Goal: Task Accomplishment & Management: Manage account settings

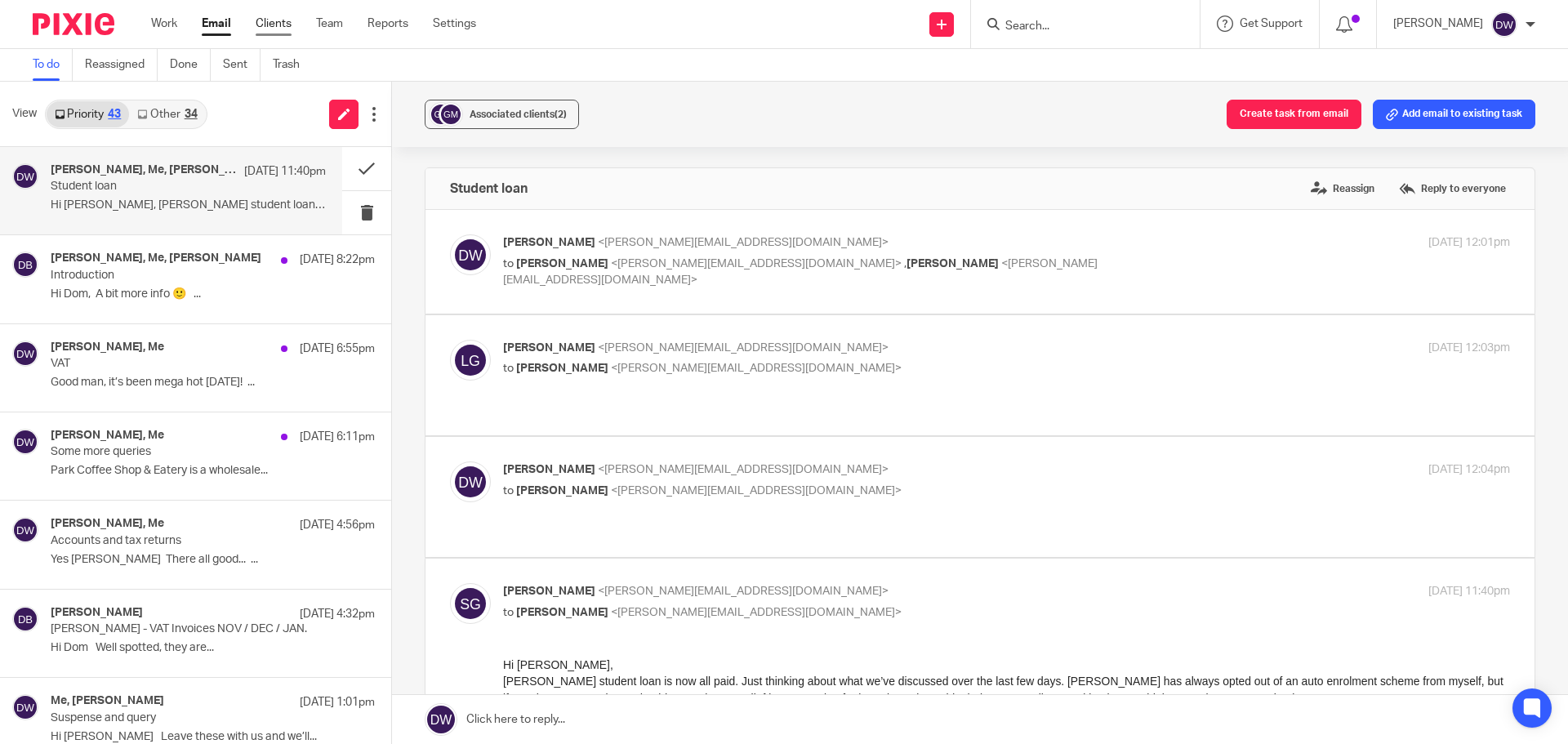
click at [275, 29] on link "Clients" at bounding box center [274, 24] width 36 height 17
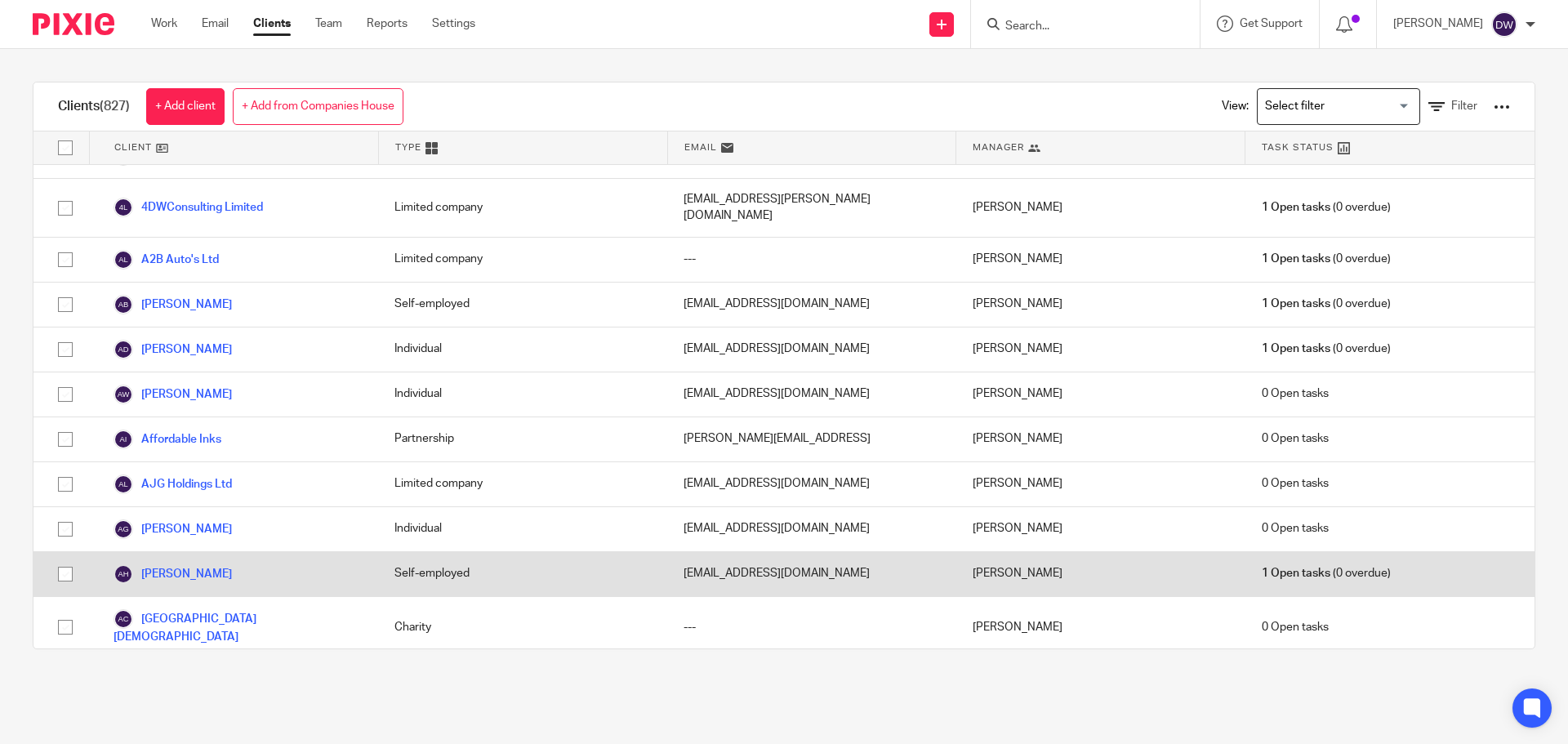
scroll to position [82, 0]
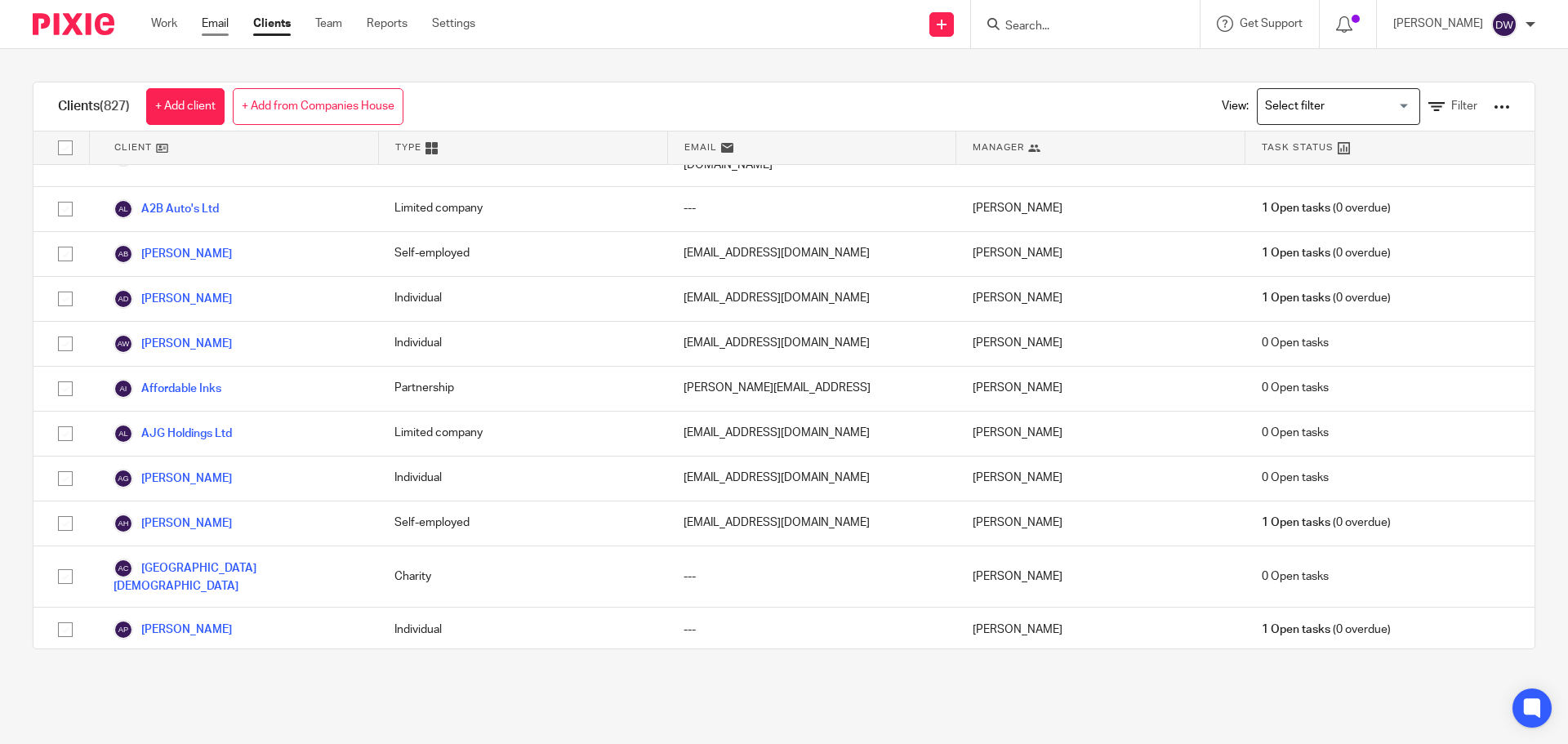
click at [207, 19] on link "Email" at bounding box center [215, 24] width 27 height 17
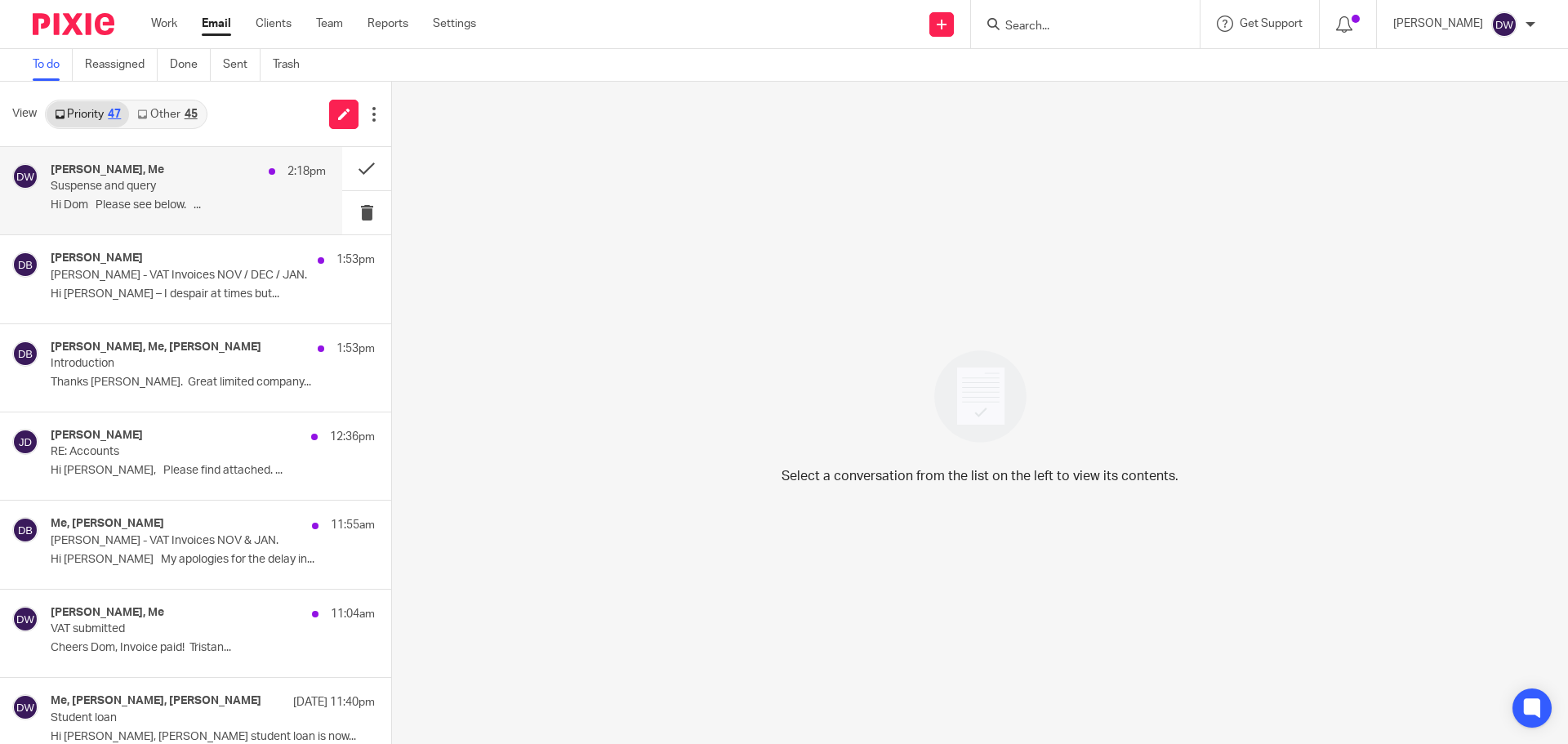
click at [89, 192] on p "Suspense and query" at bounding box center [161, 187] width 221 height 14
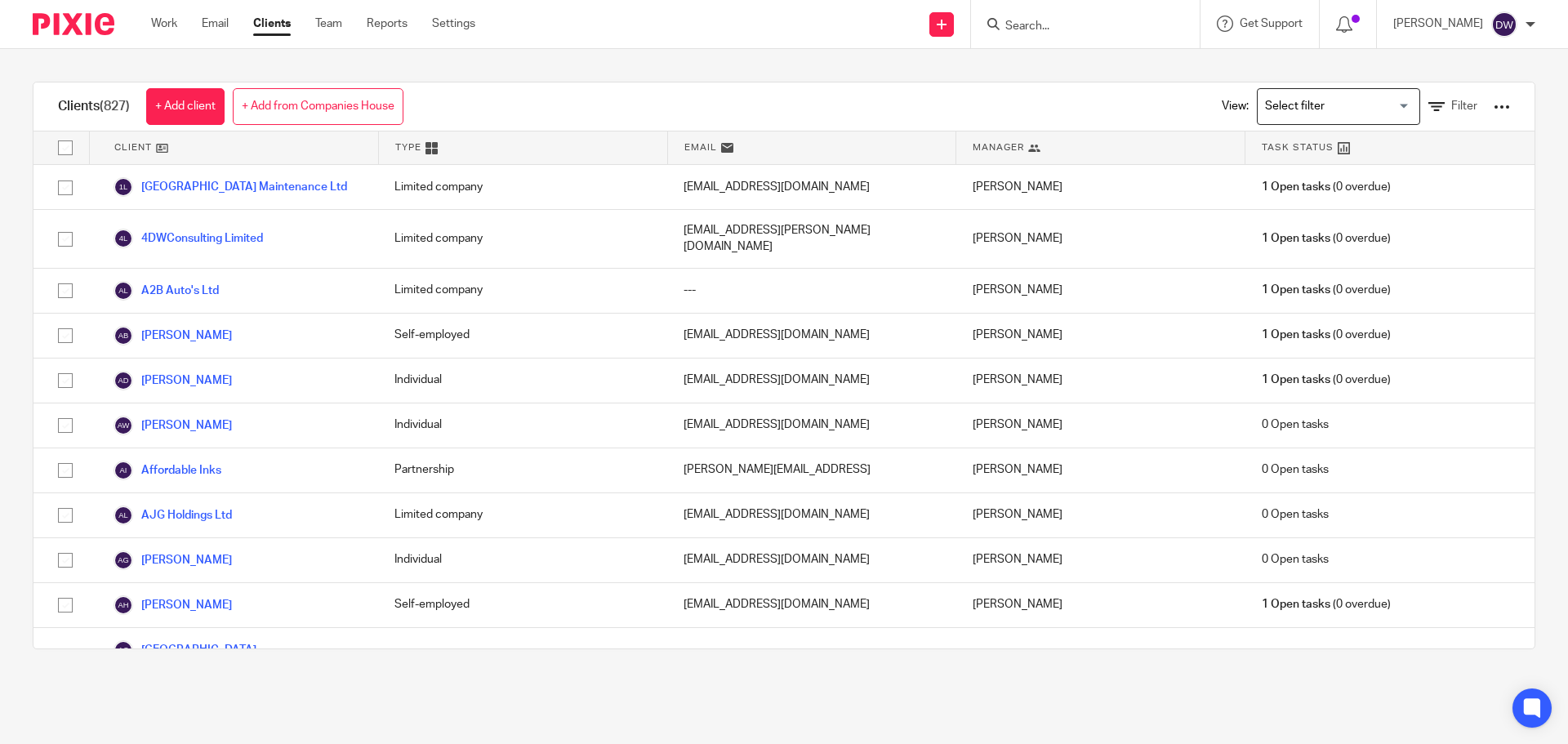
click at [236, 13] on div "Work Email Clients Team Reports Settings Work Email Clients Team Reports Settin…" at bounding box center [317, 24] width 365 height 49
click at [212, 42] on div "Work Email Clients Team Reports Settings Work Email Clients Team Reports Settin…" at bounding box center [317, 24] width 365 height 49
click at [218, 28] on link "Email" at bounding box center [215, 24] width 27 height 17
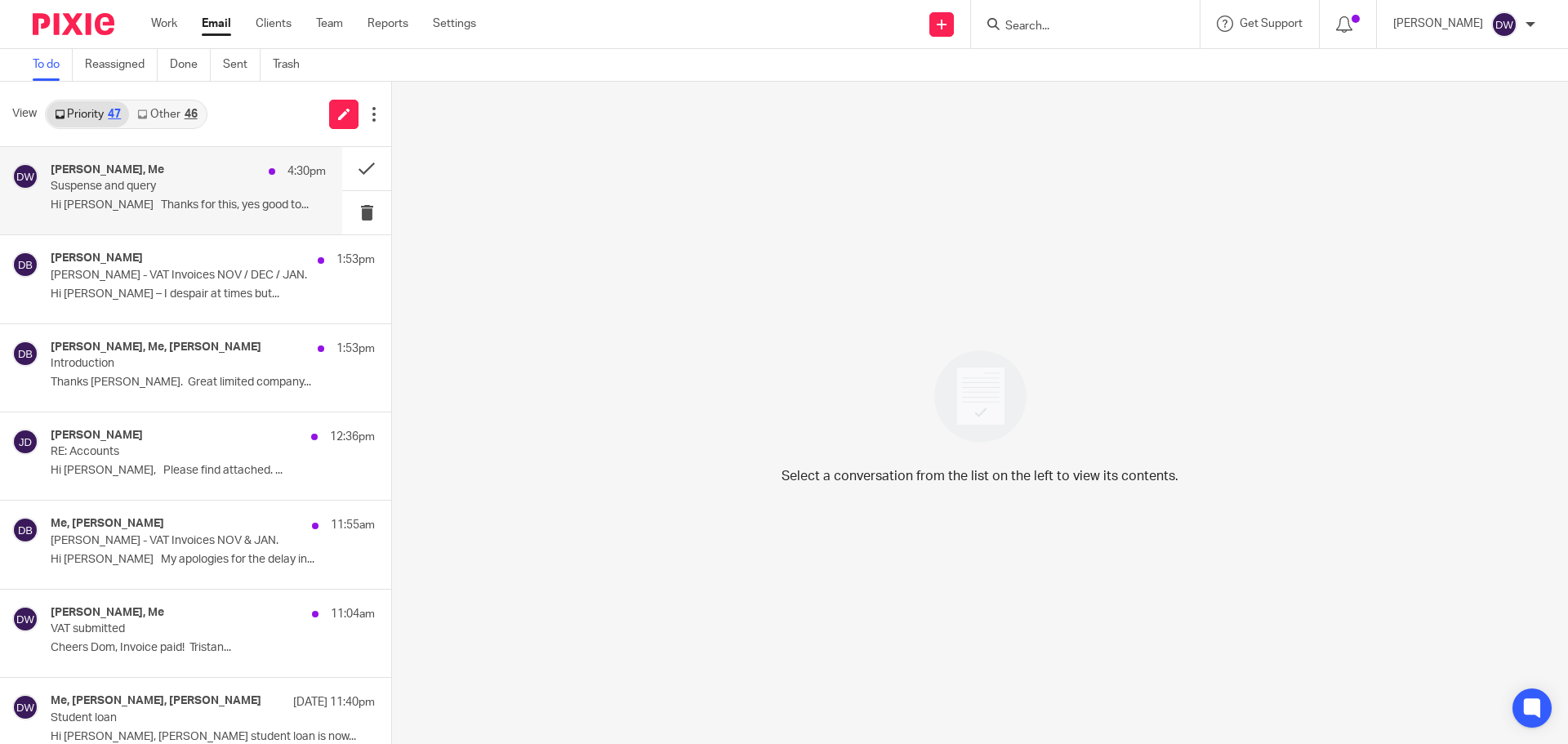
click at [172, 172] on div "Dave Beasley, Me 4:30pm" at bounding box center [188, 172] width 275 height 17
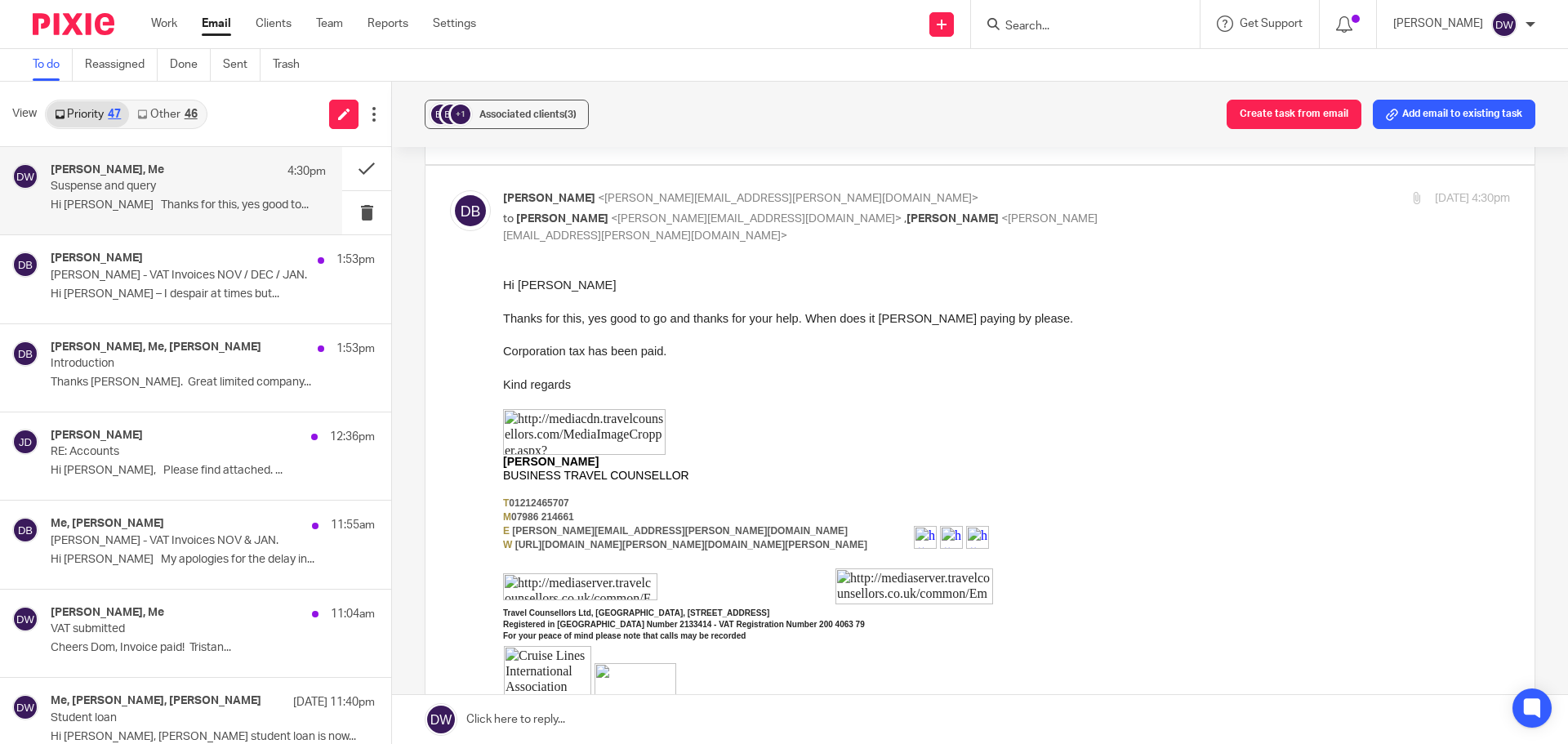
scroll to position [572, 0]
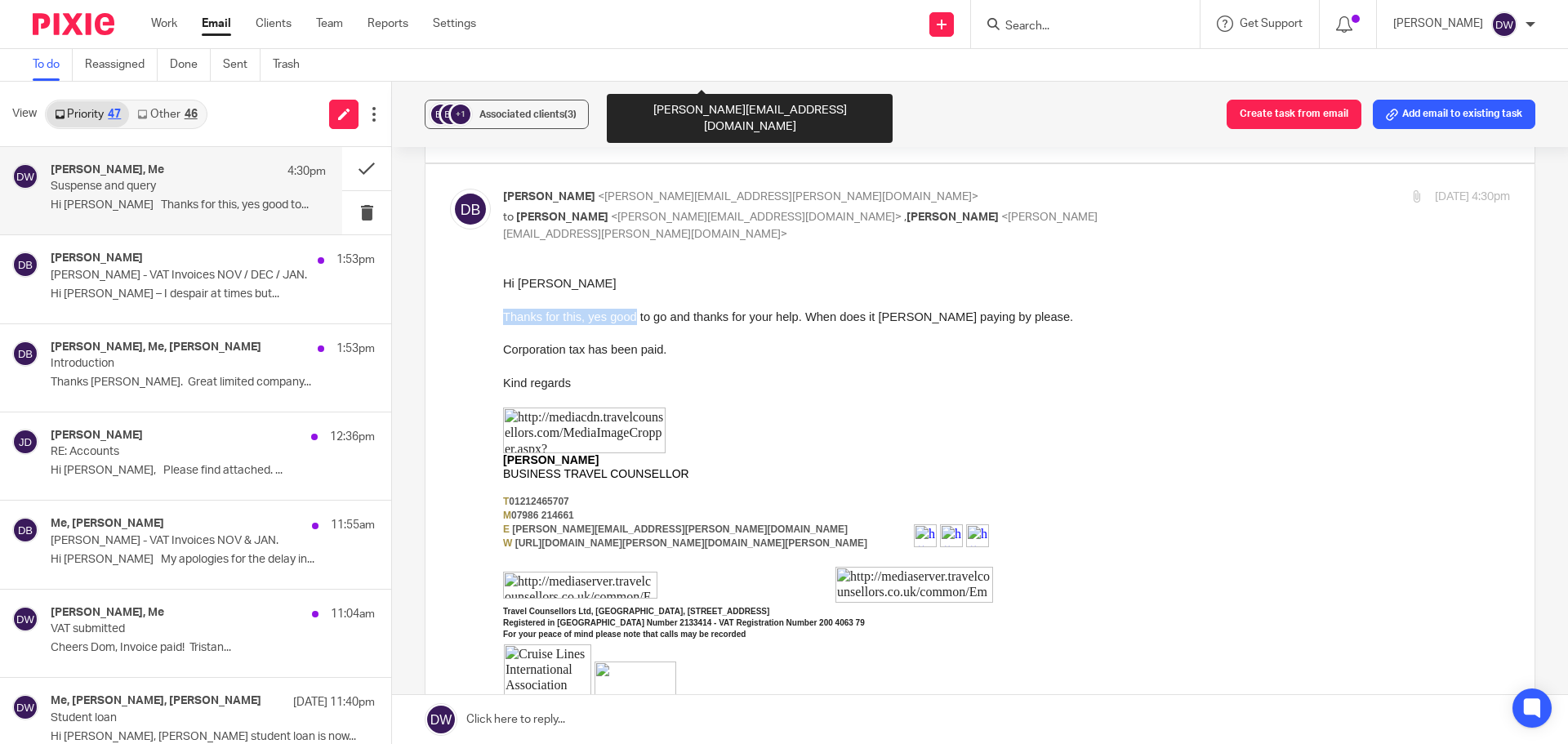
drag, startPoint x: 620, startPoint y: 316, endPoint x: 776, endPoint y: 306, distance: 156.3
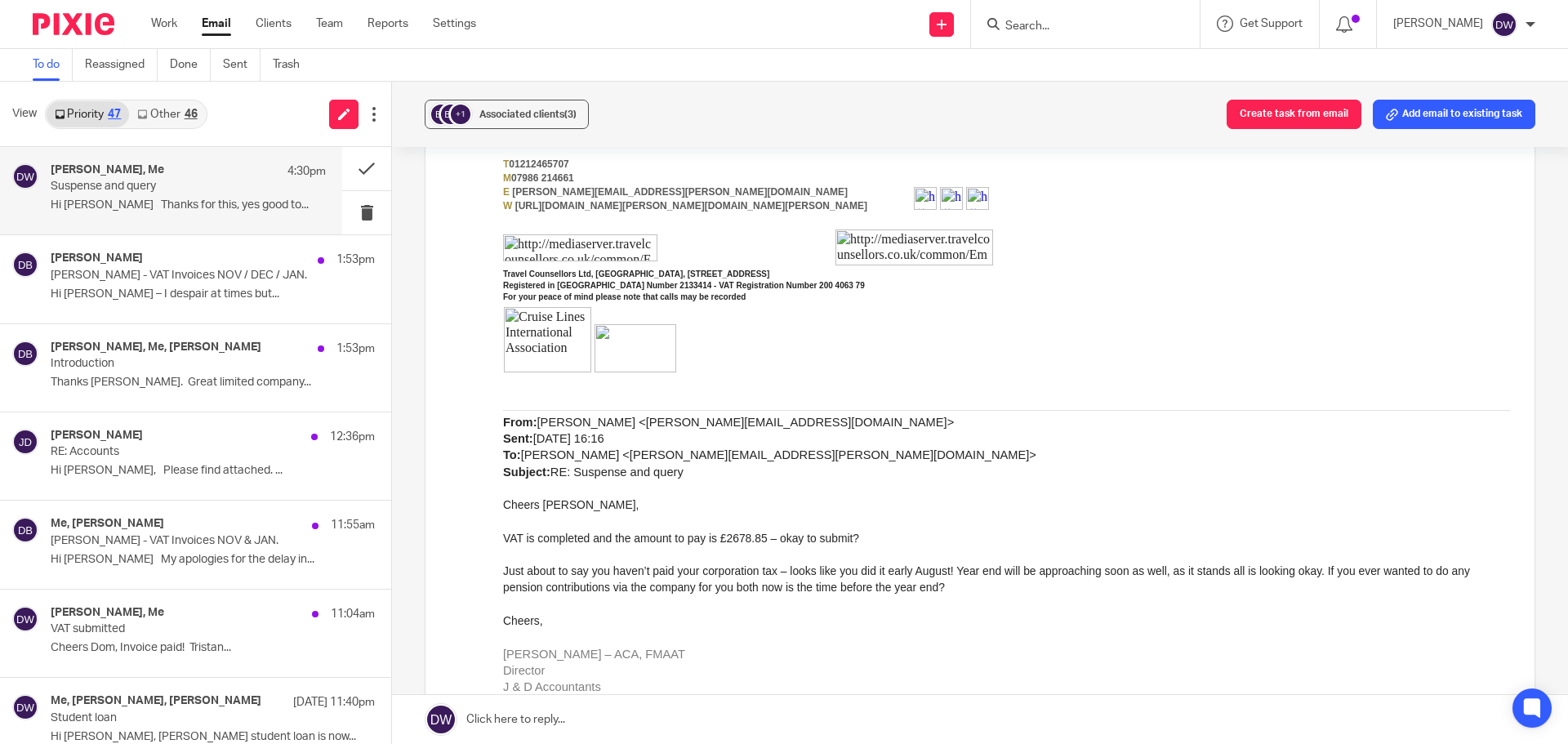
scroll to position [1307, 0]
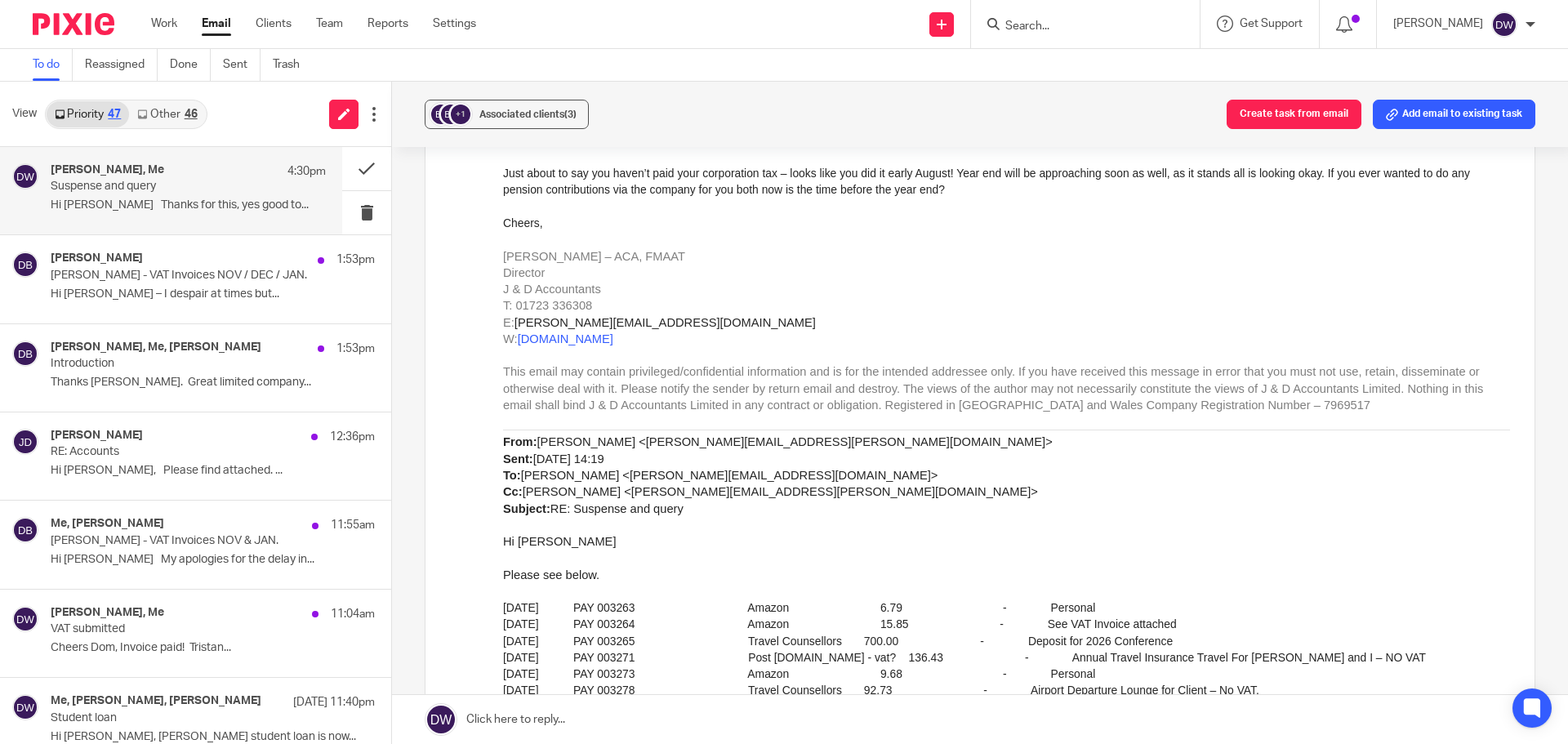
click at [578, 712] on link at bounding box center [981, 720] width 1176 height 49
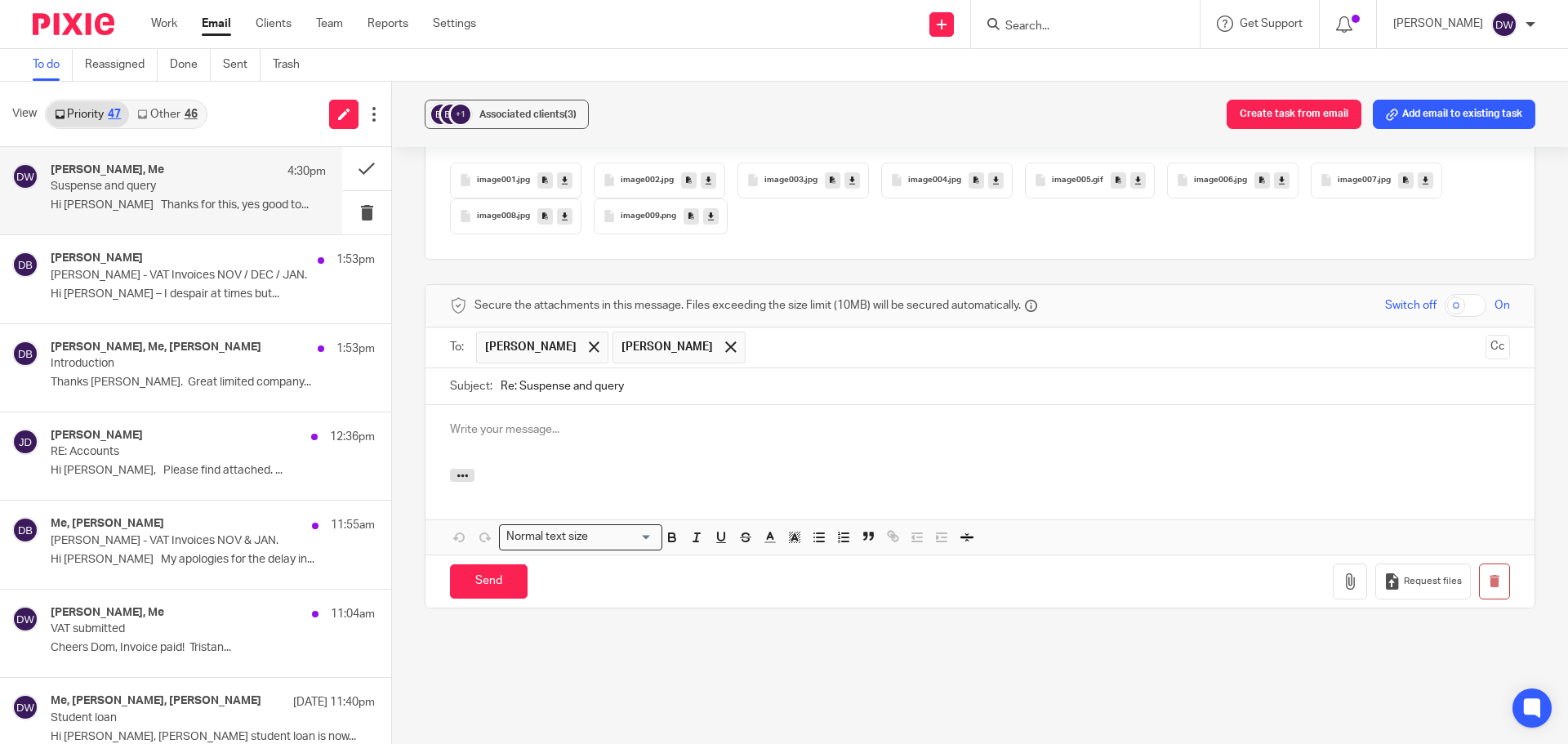
scroll to position [0, 0]
click at [589, 341] on span at bounding box center [594, 346] width 11 height 11
click at [538, 422] on p at bounding box center [980, 430] width 1060 height 17
click at [791, 422] on p "If its direct debit, its 10th September - otherwise 7th September" at bounding box center [980, 430] width 1060 height 17
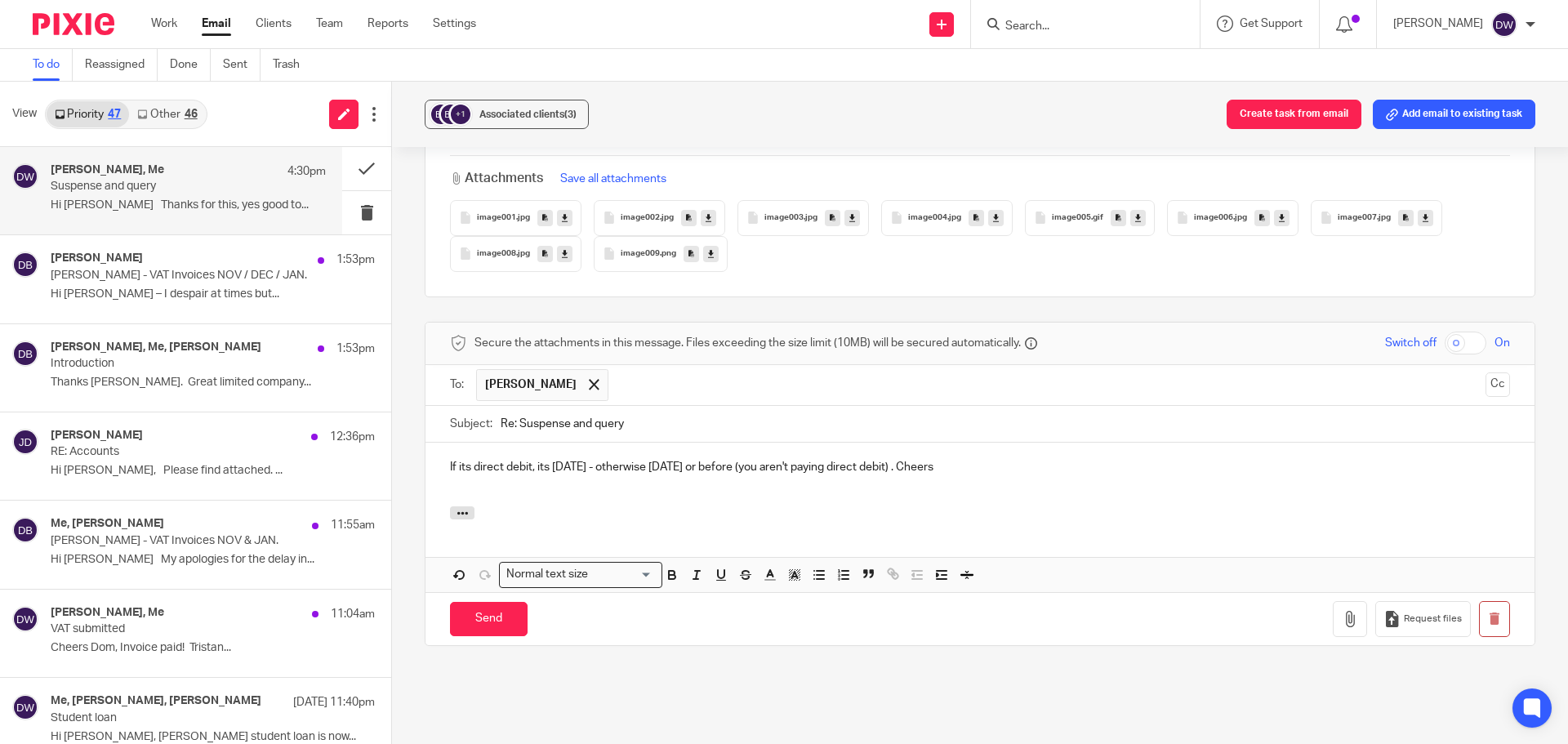
scroll to position [3841, 0]
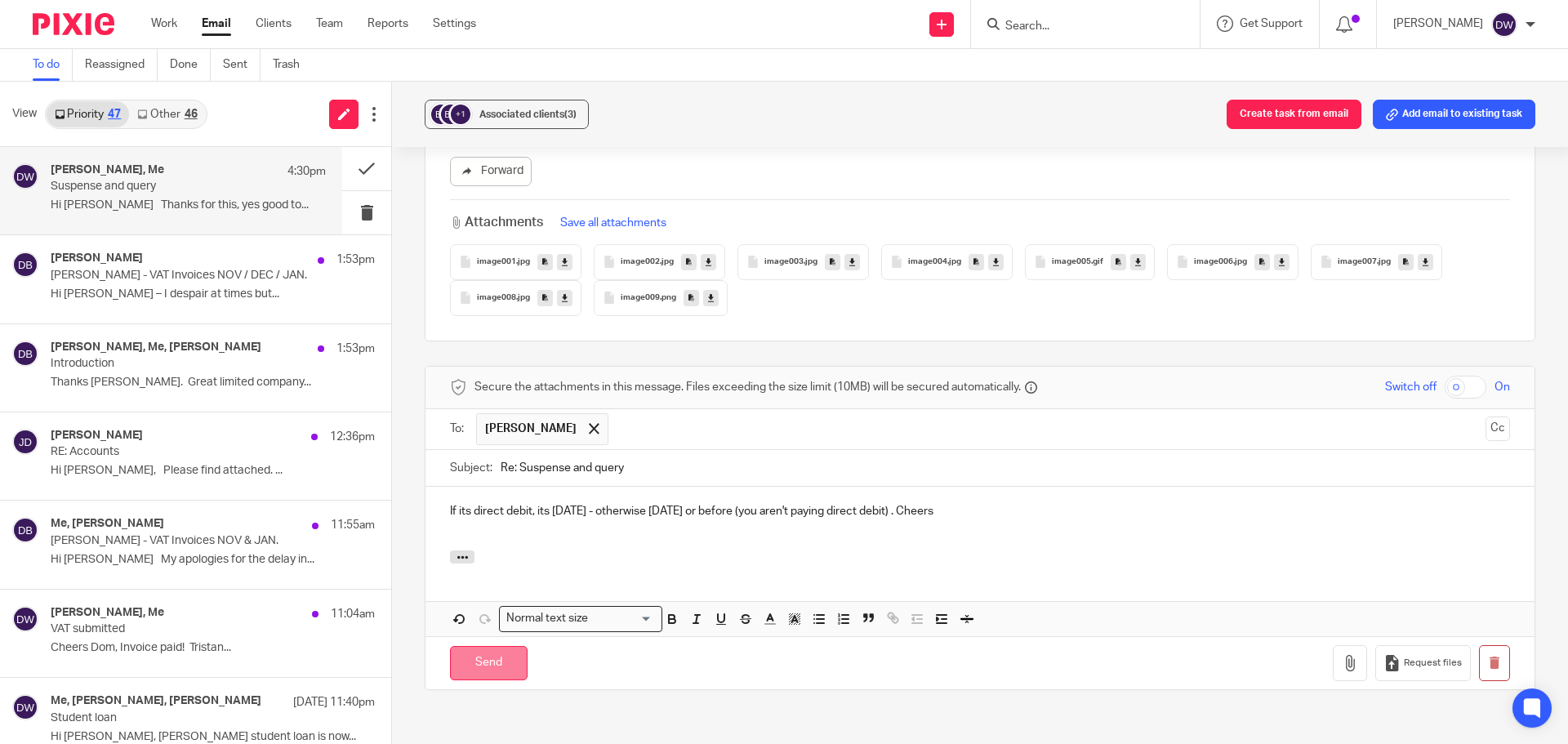
click at [501, 647] on input "Send" at bounding box center [489, 664] width 78 height 35
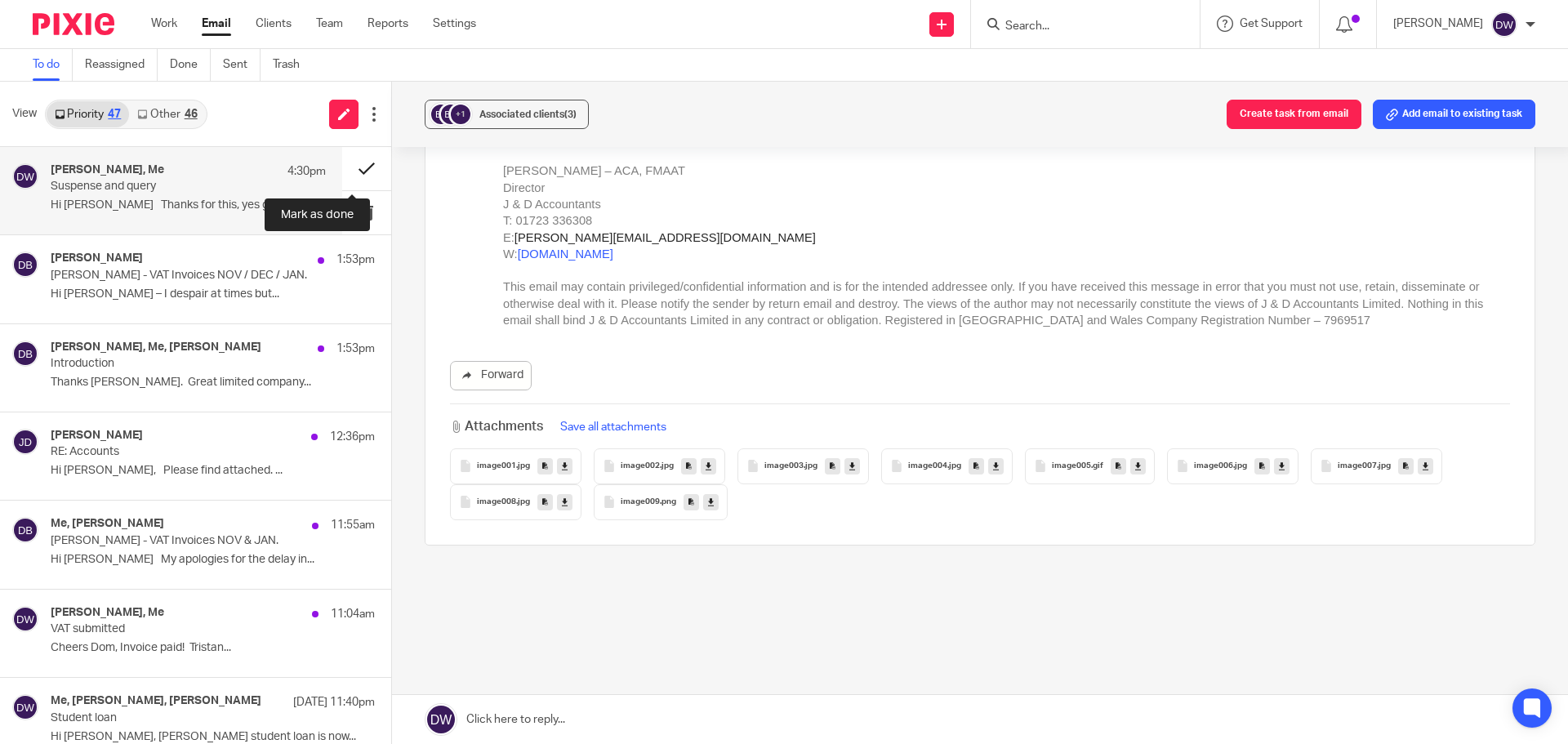
click at [346, 167] on button at bounding box center [366, 169] width 49 height 44
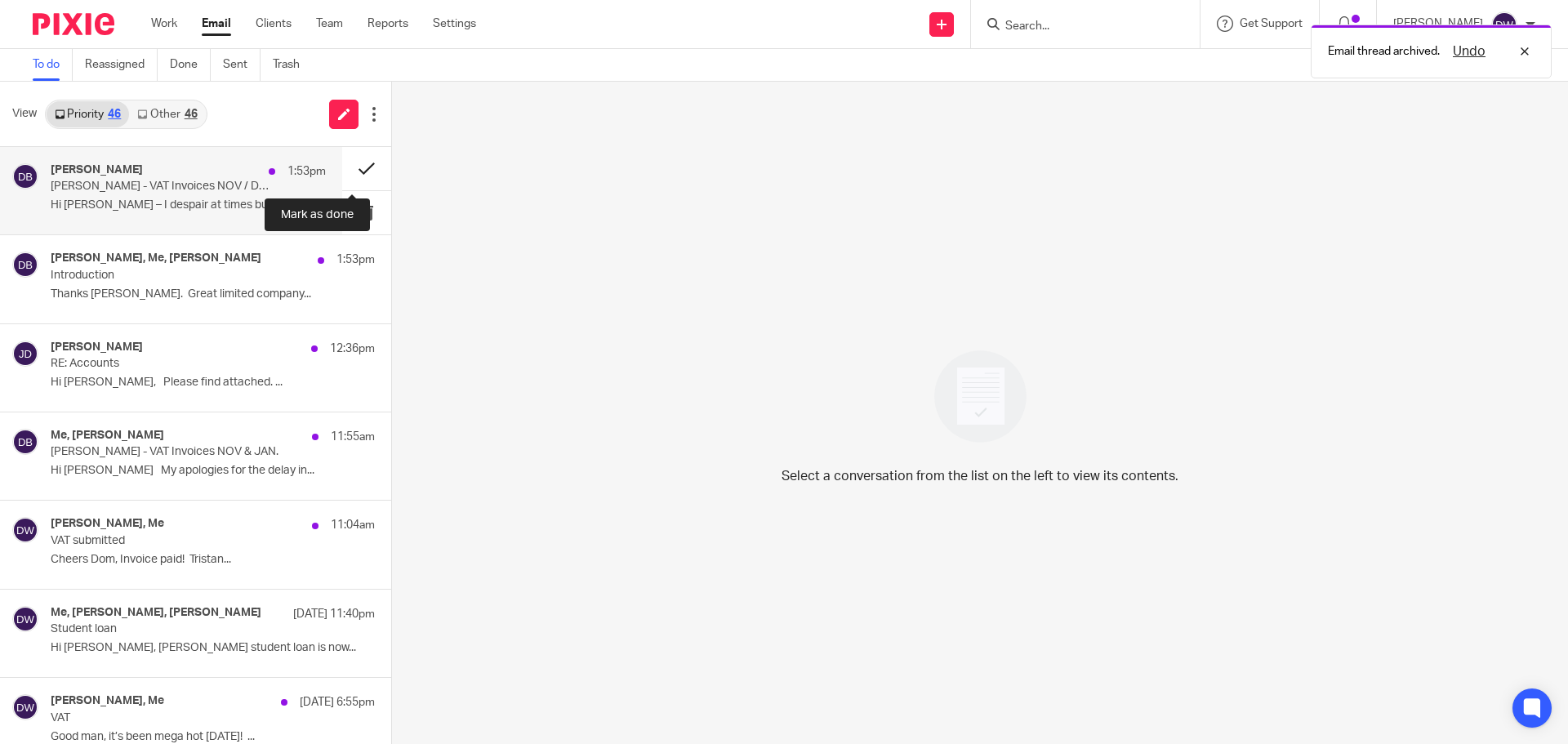
click at [345, 166] on button at bounding box center [366, 169] width 49 height 44
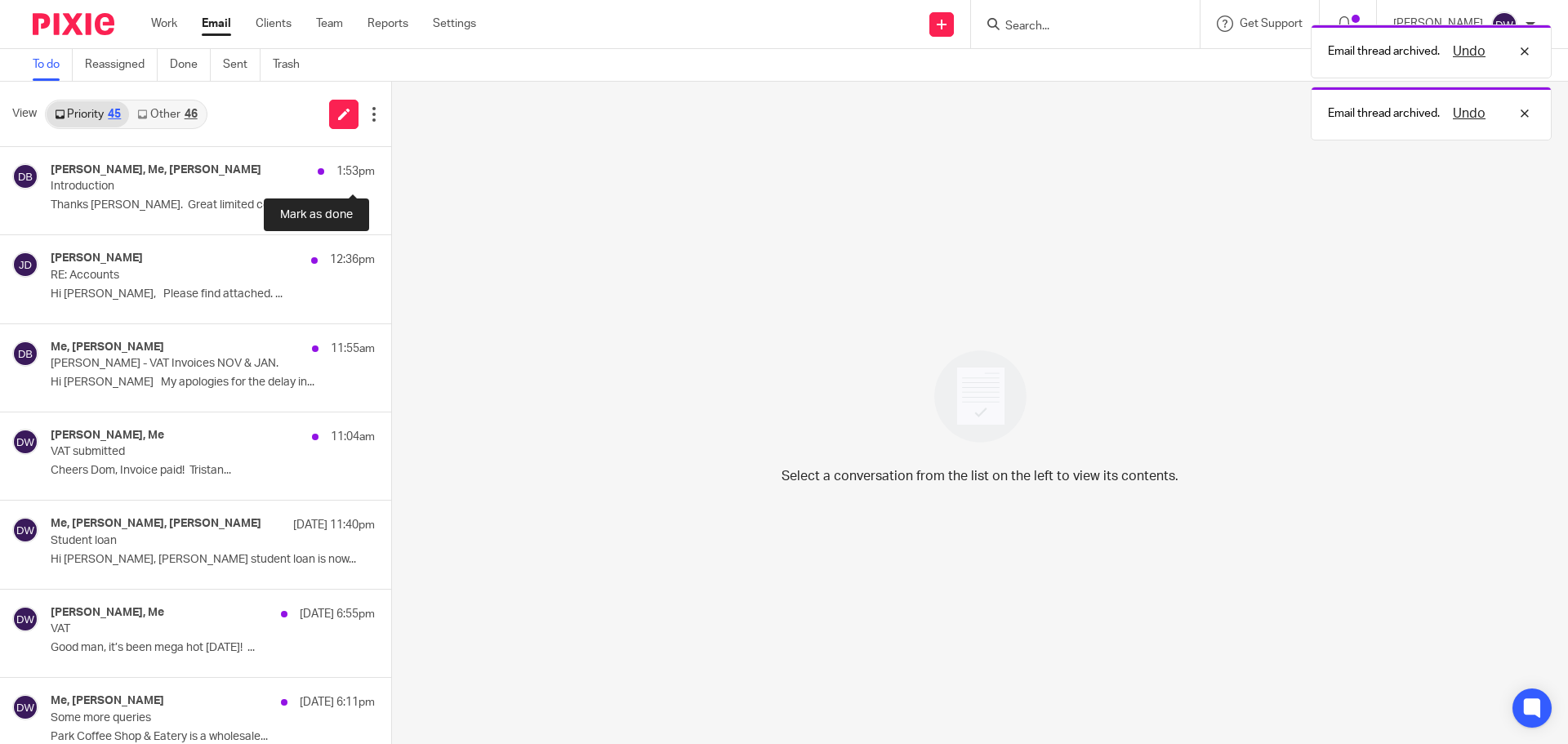
click at [392, 166] on button at bounding box center [398, 169] width 13 height 44
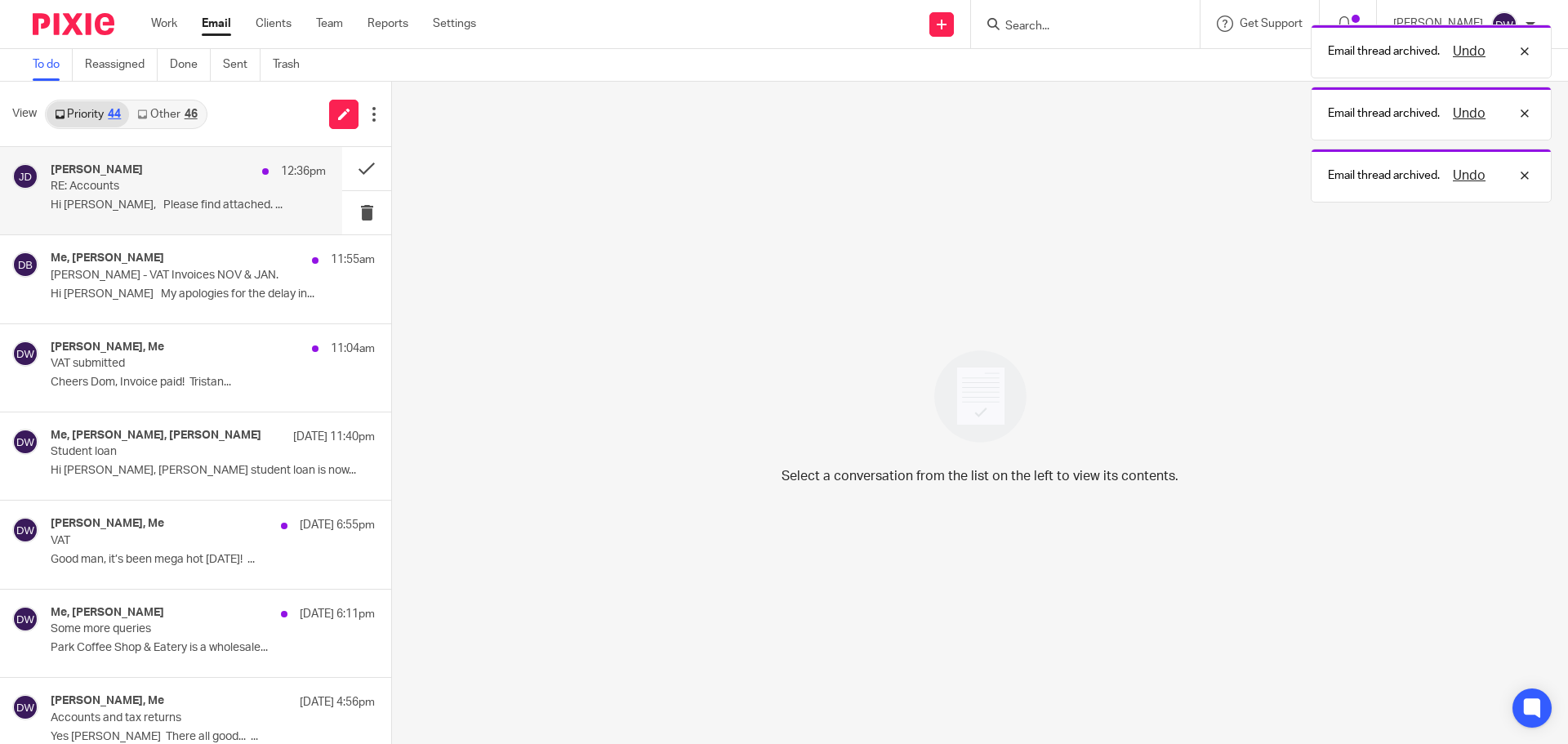
click at [185, 200] on p "Hi Kaylee, Please find attached. ..." at bounding box center [188, 205] width 275 height 14
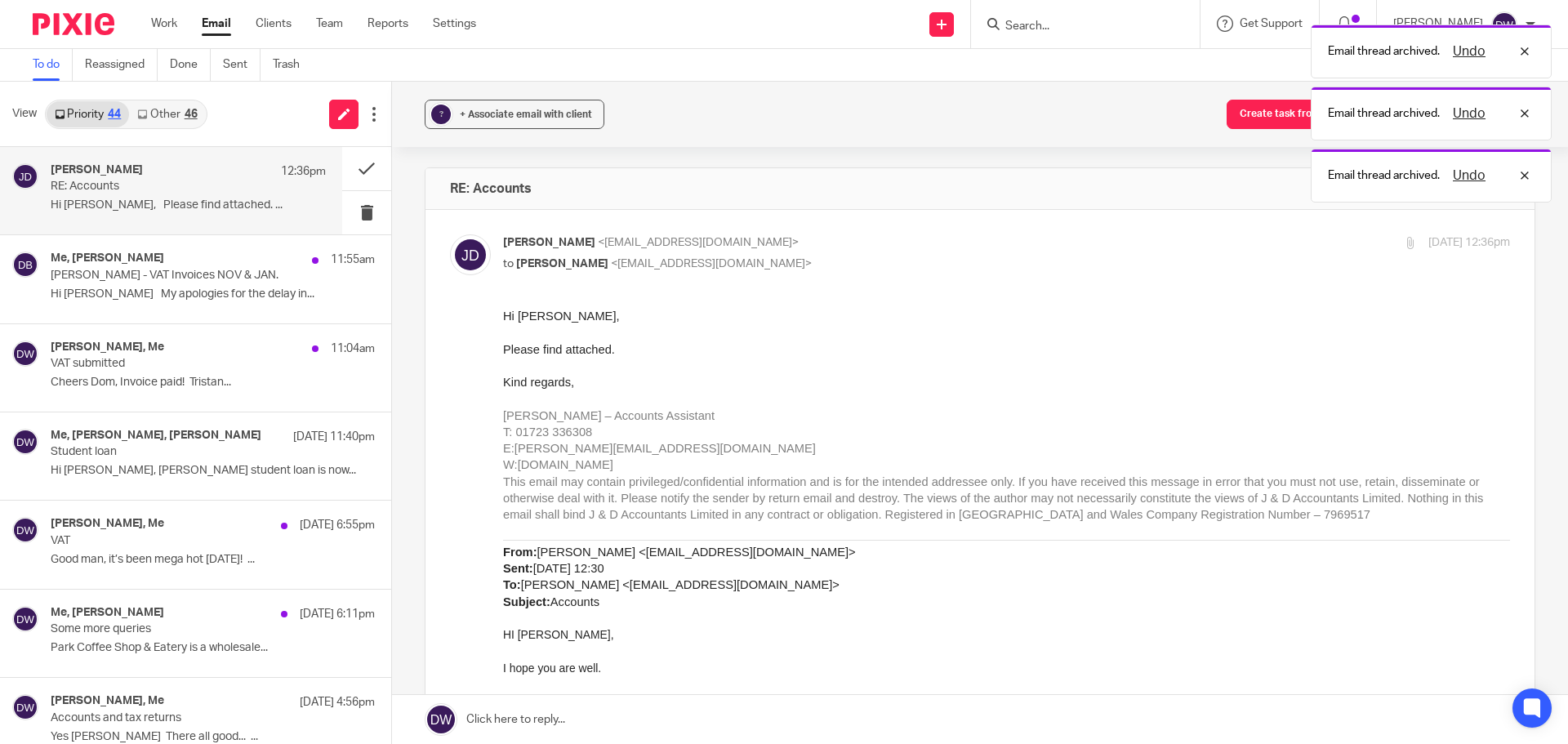
scroll to position [0, 0]
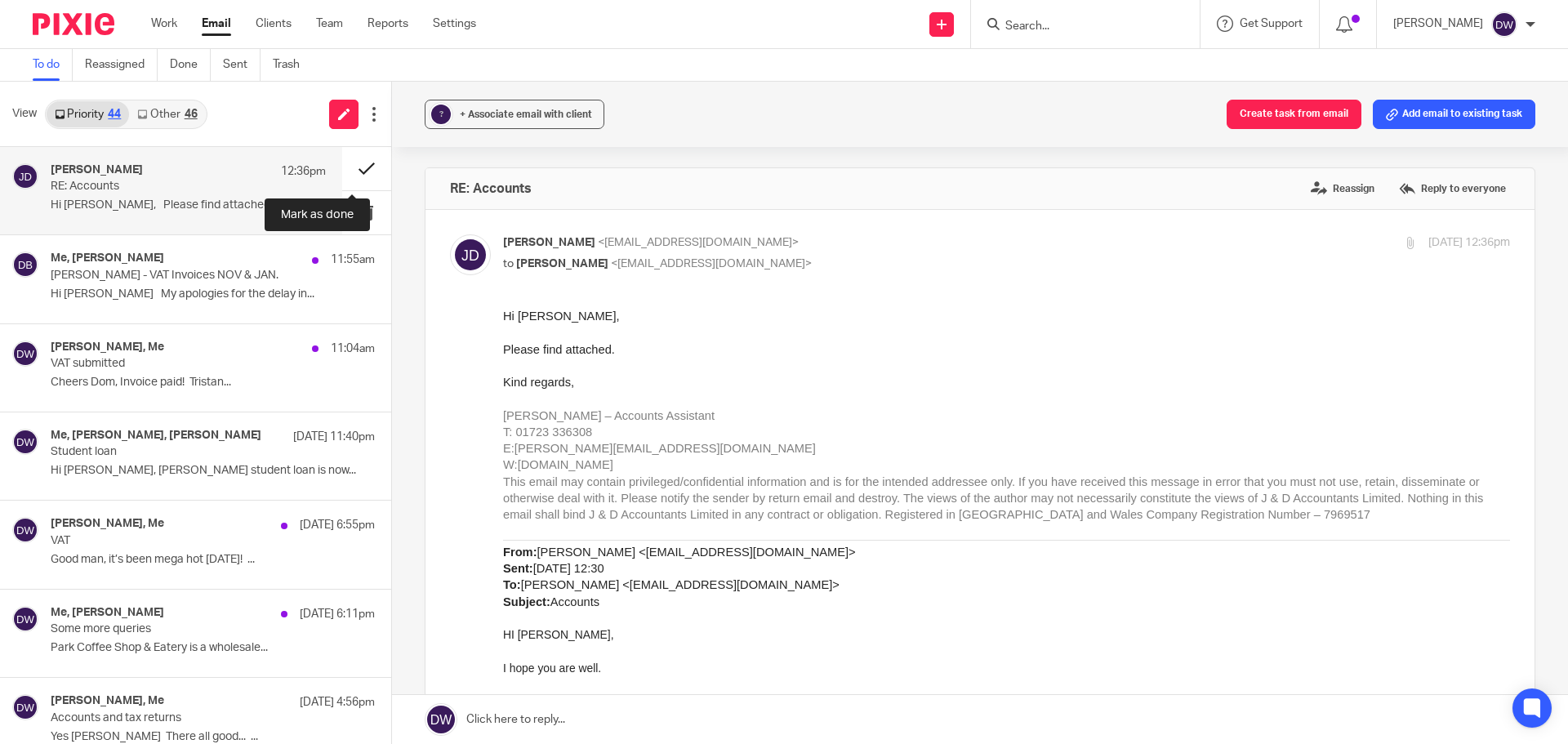
click at [360, 163] on button at bounding box center [366, 169] width 49 height 44
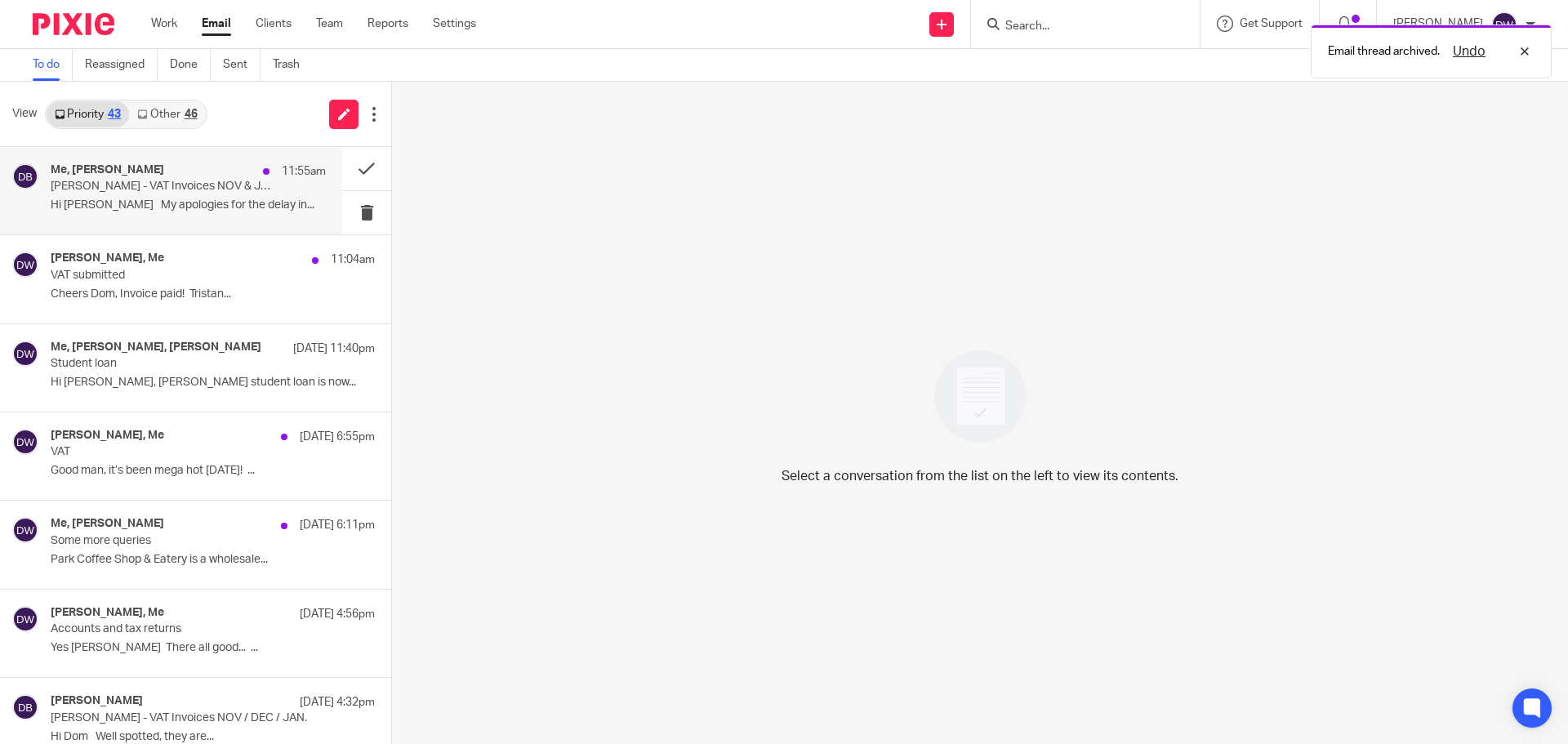
click at [249, 207] on p "Hi Dom My apologies for the delay in..." at bounding box center [188, 205] width 275 height 14
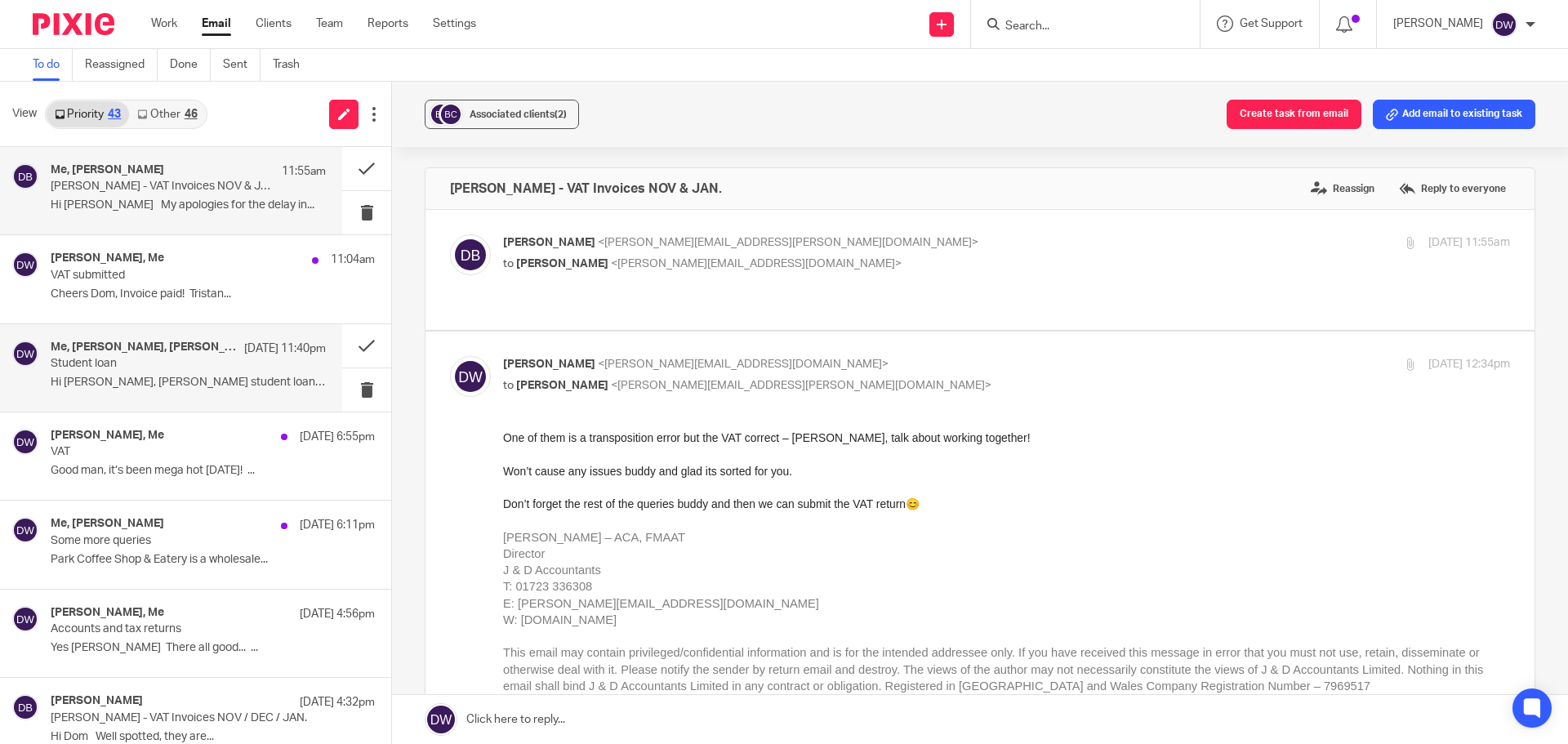
click at [168, 382] on p "Hi Buddy, Yeah Lindsey’s student loan is now..." at bounding box center [188, 382] width 275 height 14
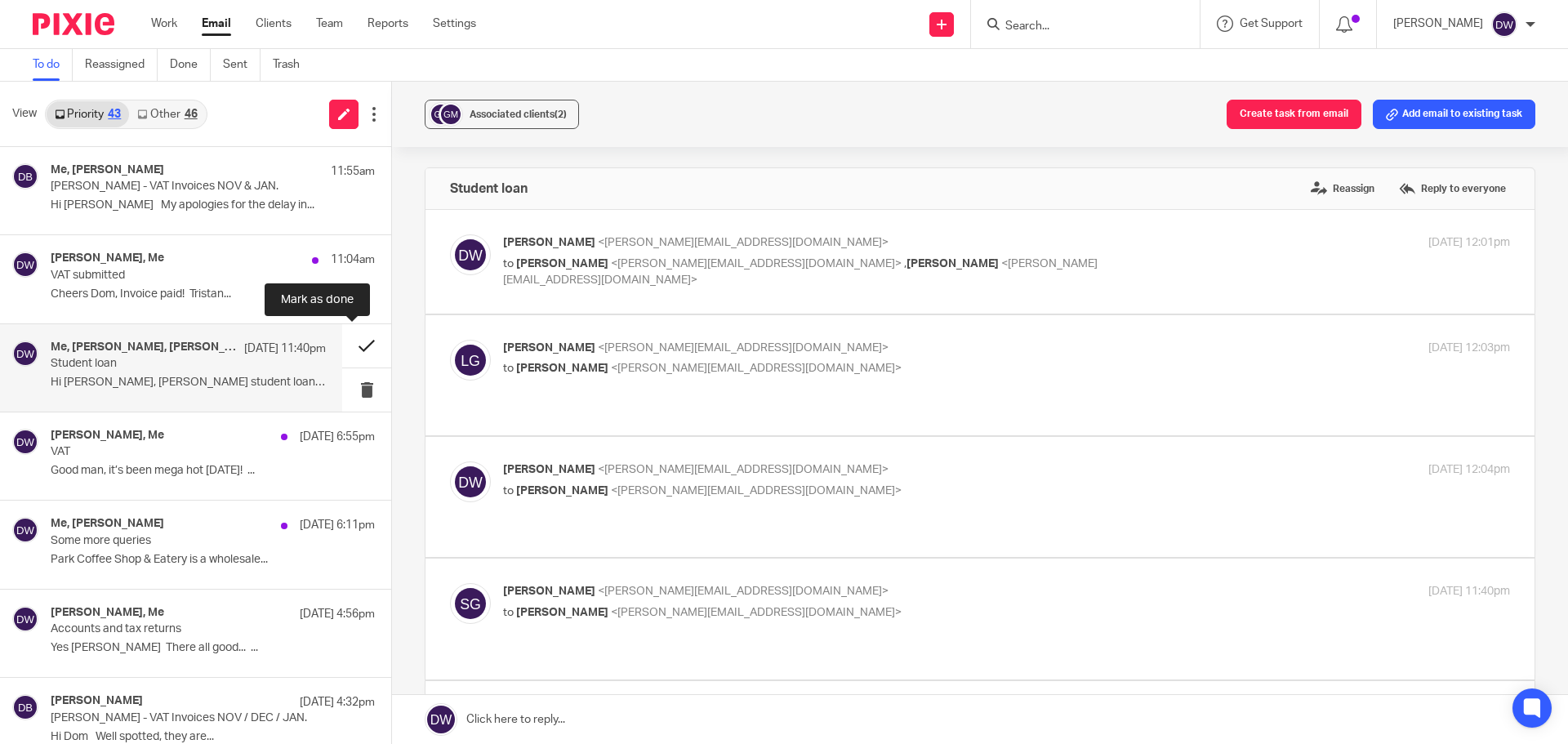
click at [342, 346] on button at bounding box center [366, 346] width 49 height 44
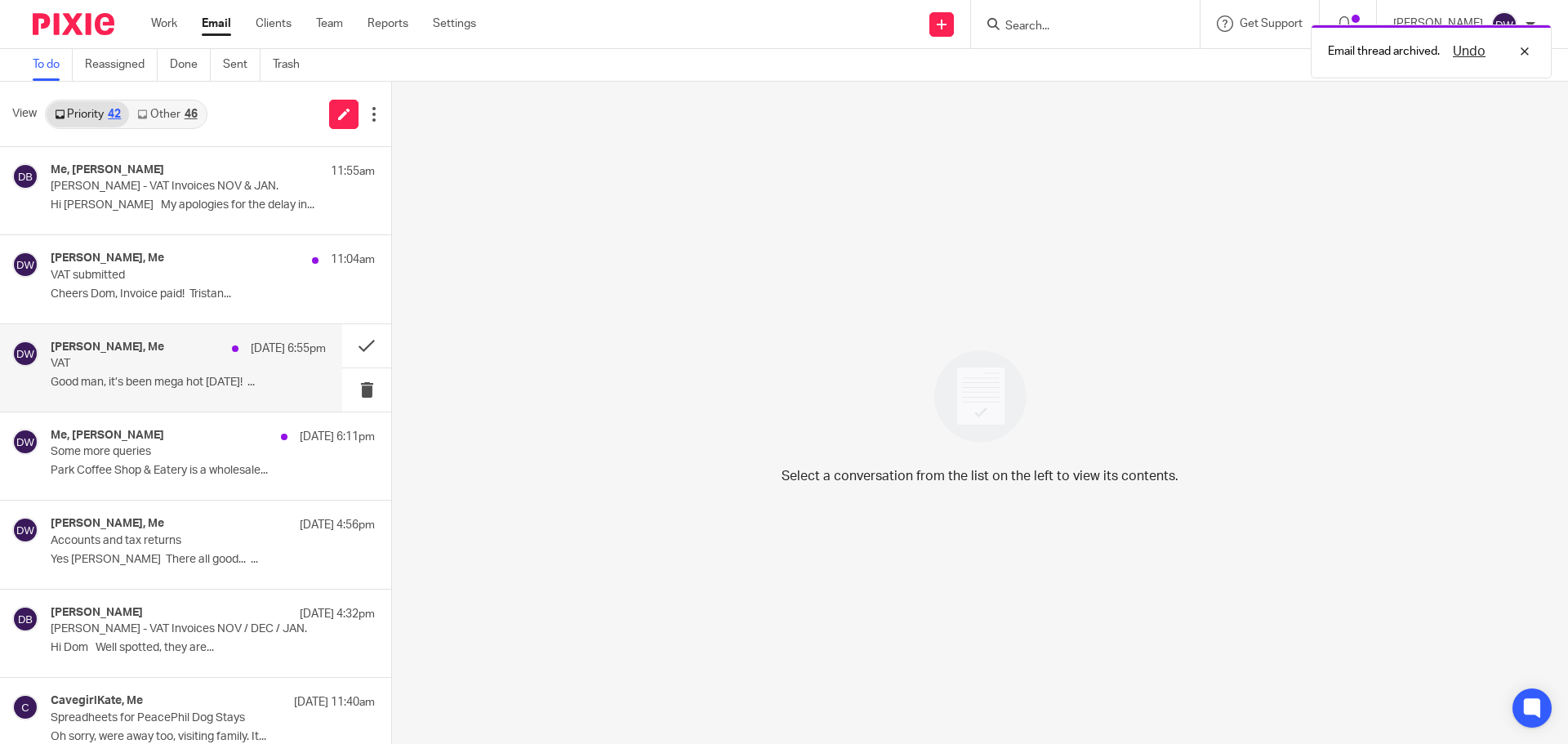
click at [251, 357] on p "13 Aug 6:55pm" at bounding box center [289, 349] width 75 height 17
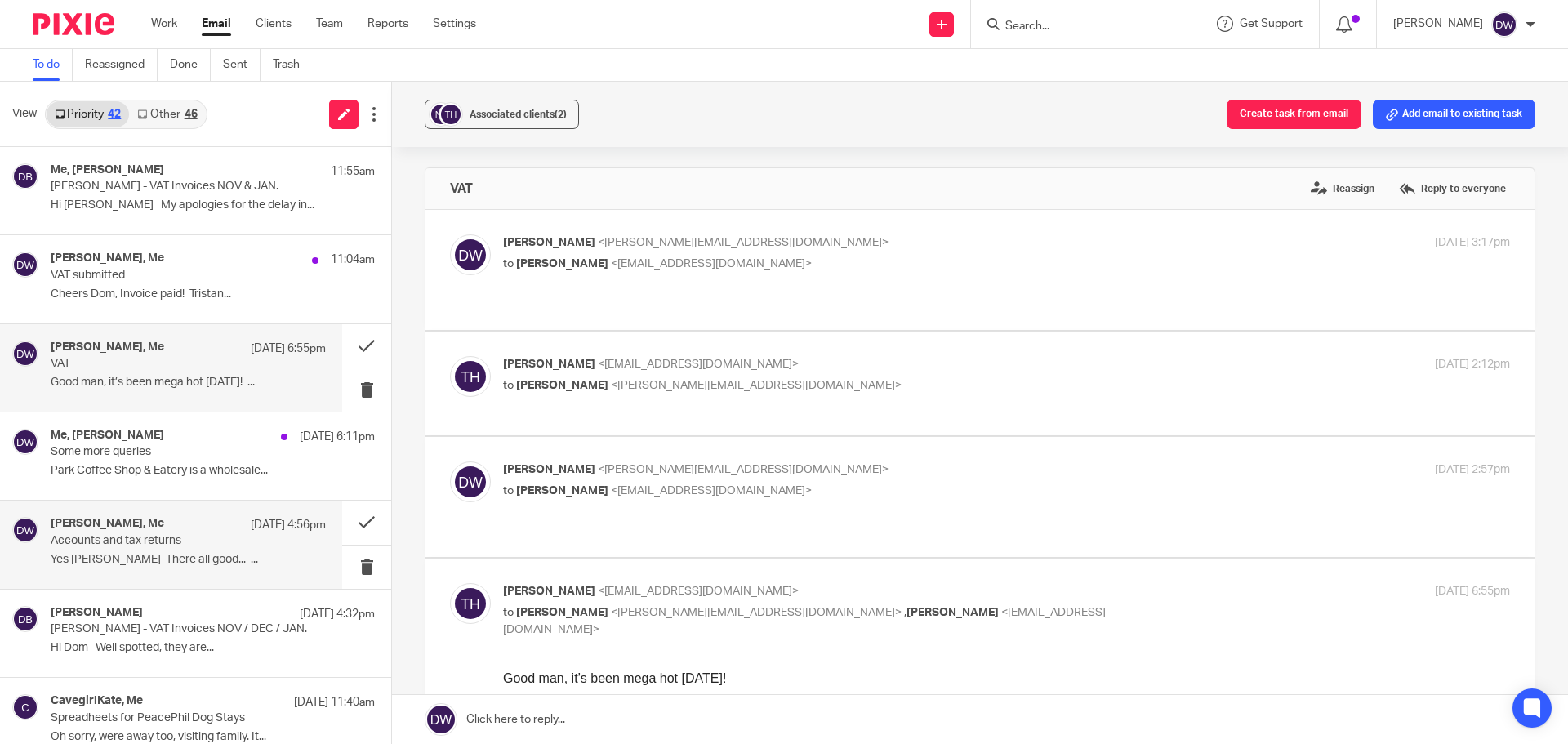
click at [95, 574] on div "Paul Brooke, Me 13 Aug 4:56pm Accounts and tax returns Yes Dominic There all go…" at bounding box center [171, 544] width 342 height 87
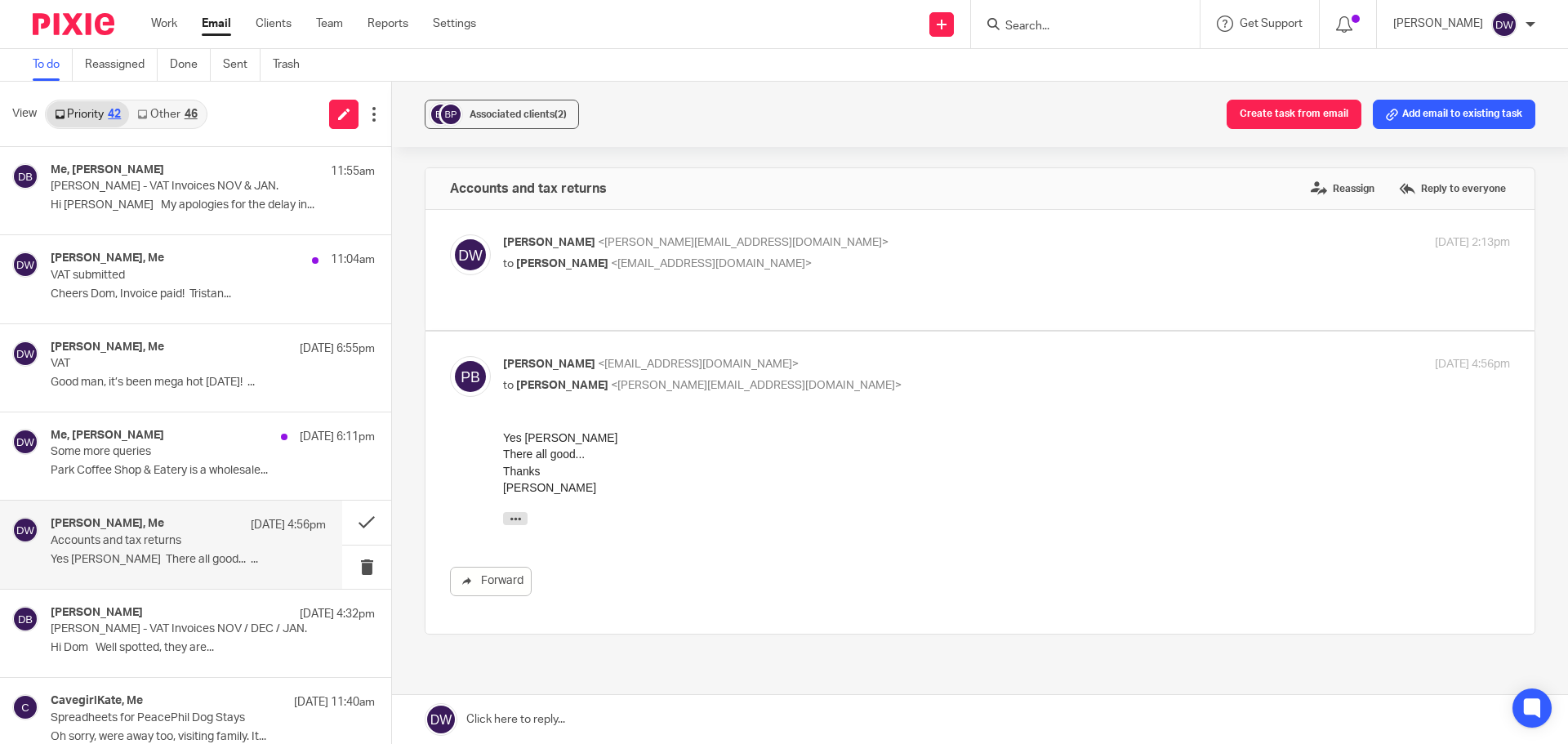
click at [1012, 18] on form at bounding box center [1091, 24] width 174 height 20
click at [1025, 22] on input "Search" at bounding box center [1078, 27] width 147 height 15
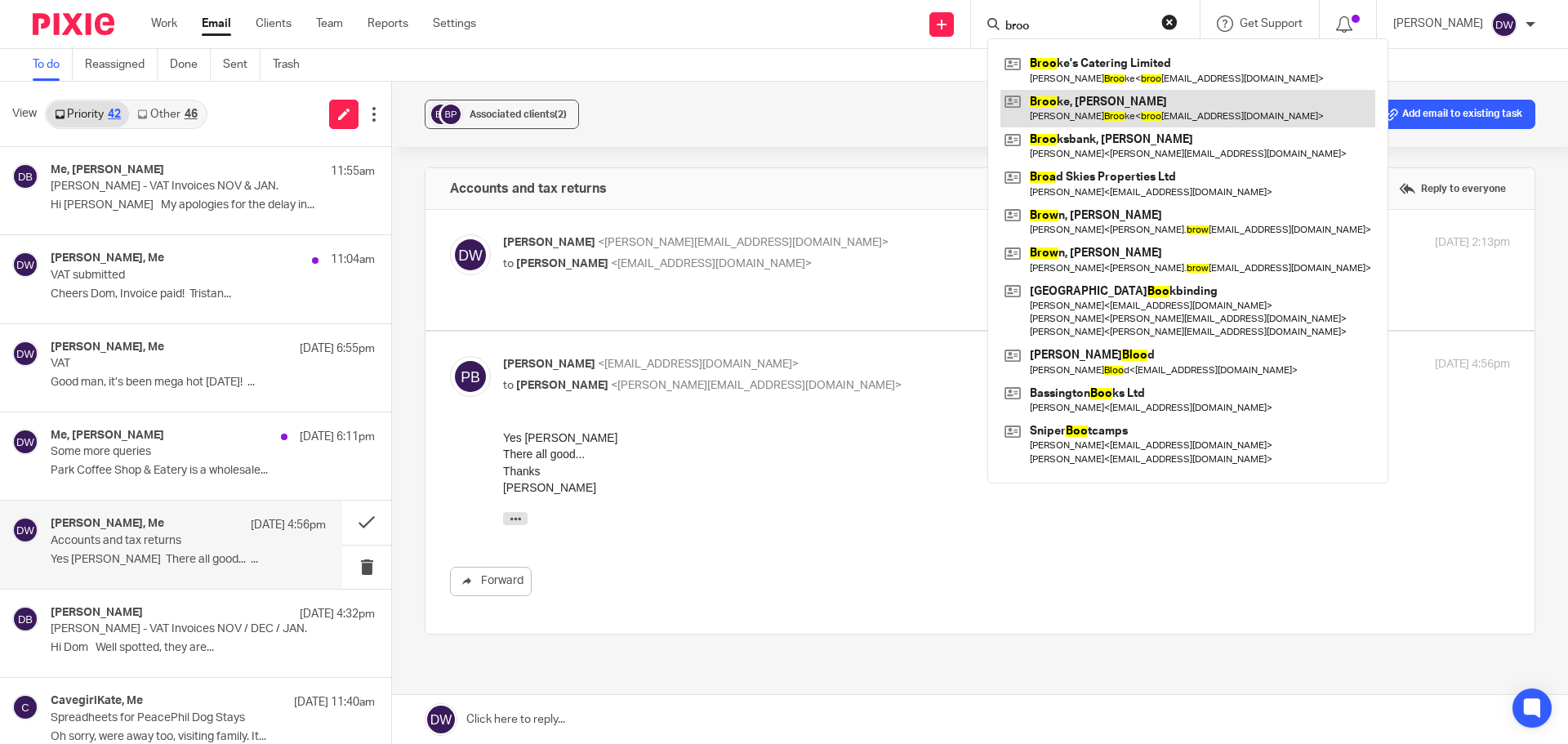
type input "broo"
click at [1111, 110] on link at bounding box center [1188, 108] width 375 height 38
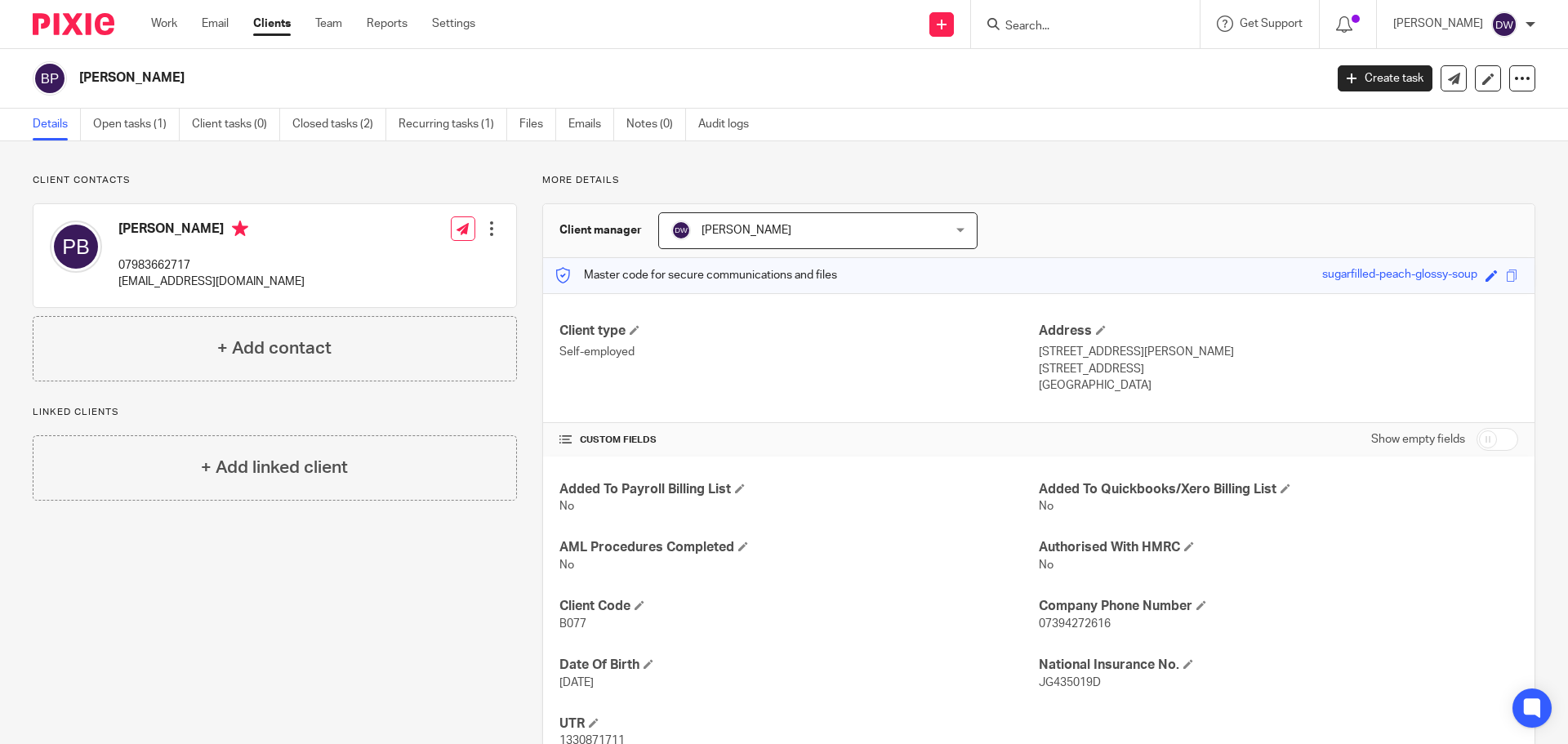
click at [132, 142] on div "Client contacts [PERSON_NAME] 07983662717 [EMAIL_ADDRESS][DOMAIN_NAME] Edit con…" at bounding box center [784, 475] width 1568 height 667
click at [137, 126] on link "Open tasks (1)" at bounding box center [136, 125] width 86 height 32
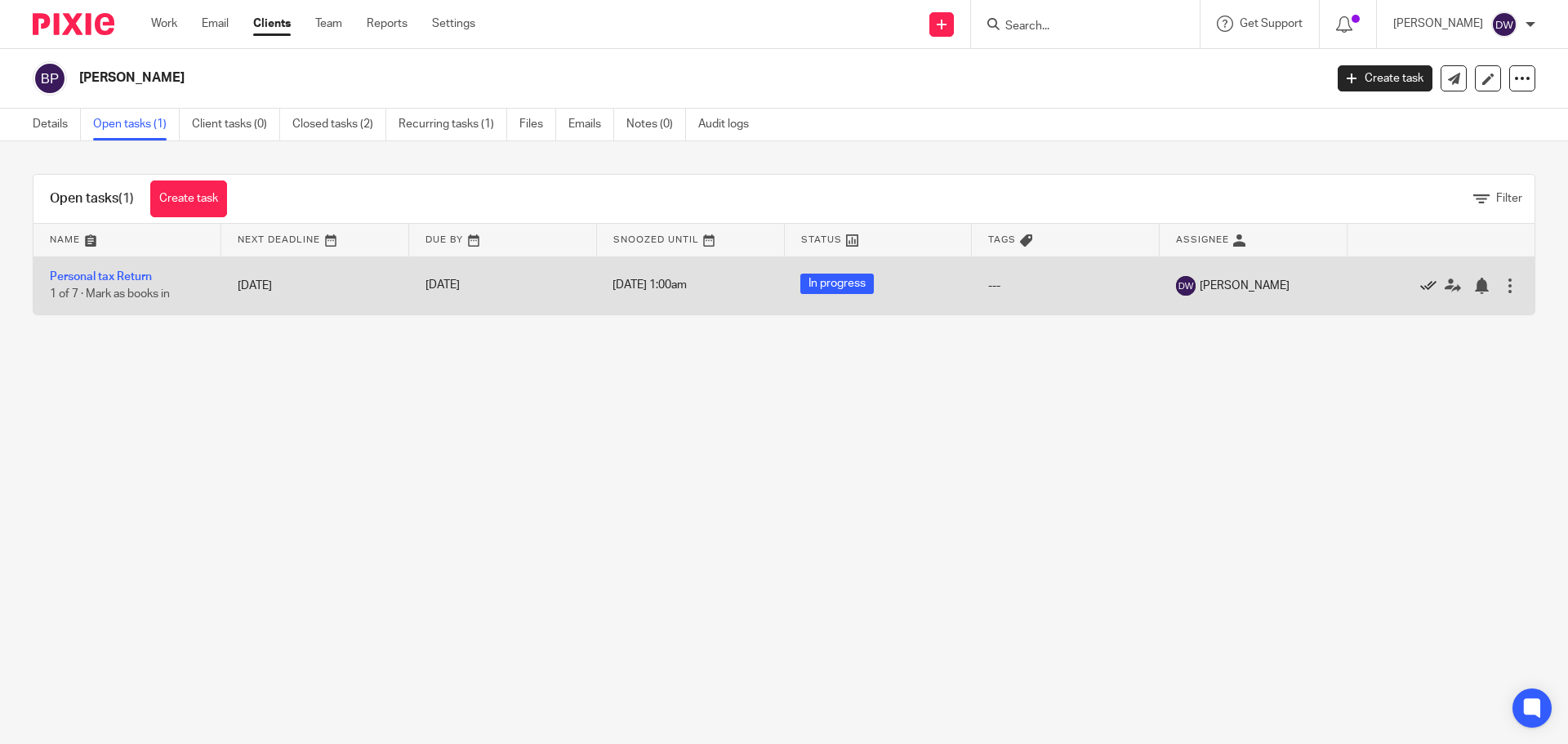
click at [1421, 288] on icon at bounding box center [1429, 286] width 17 height 17
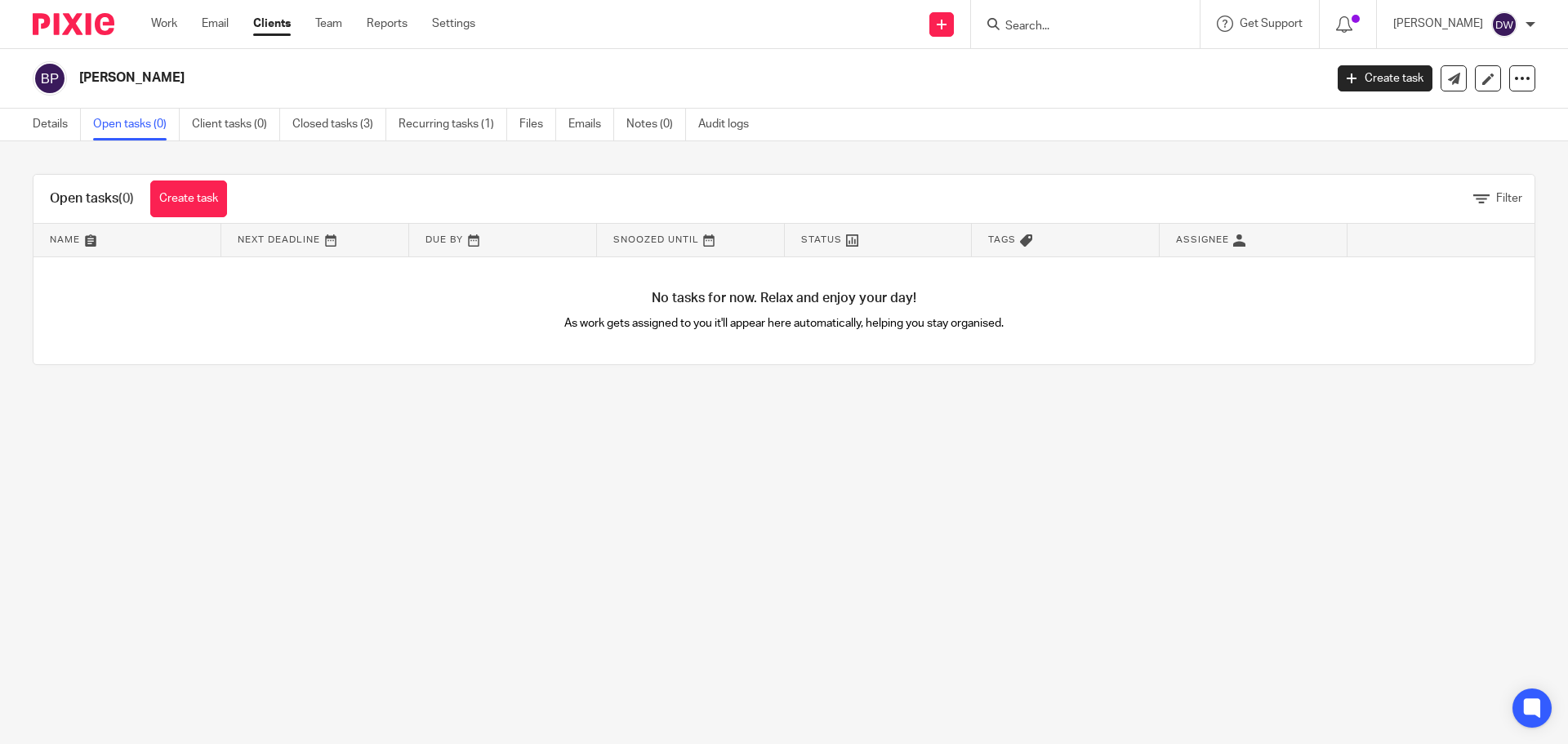
click at [1042, 28] on input "Search" at bounding box center [1078, 27] width 147 height 15
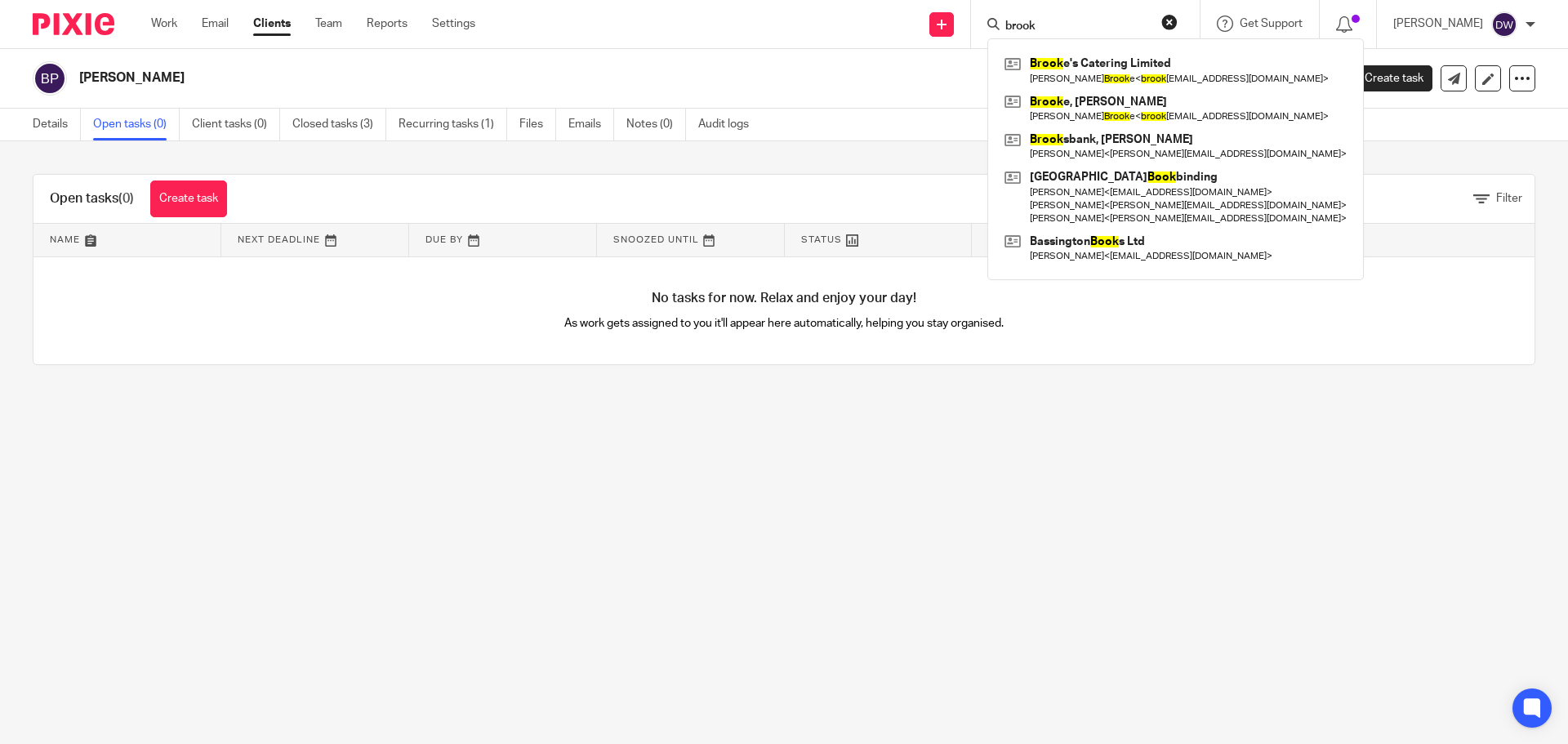
type input "brook"
click at [1157, 50] on div "Brook e's Catering Limited [PERSON_NAME] e < brook [EMAIL_ADDRESS][DOMAIN_NAME]…" at bounding box center [1176, 159] width 377 height 242
click at [1156, 62] on link at bounding box center [1176, 70] width 351 height 38
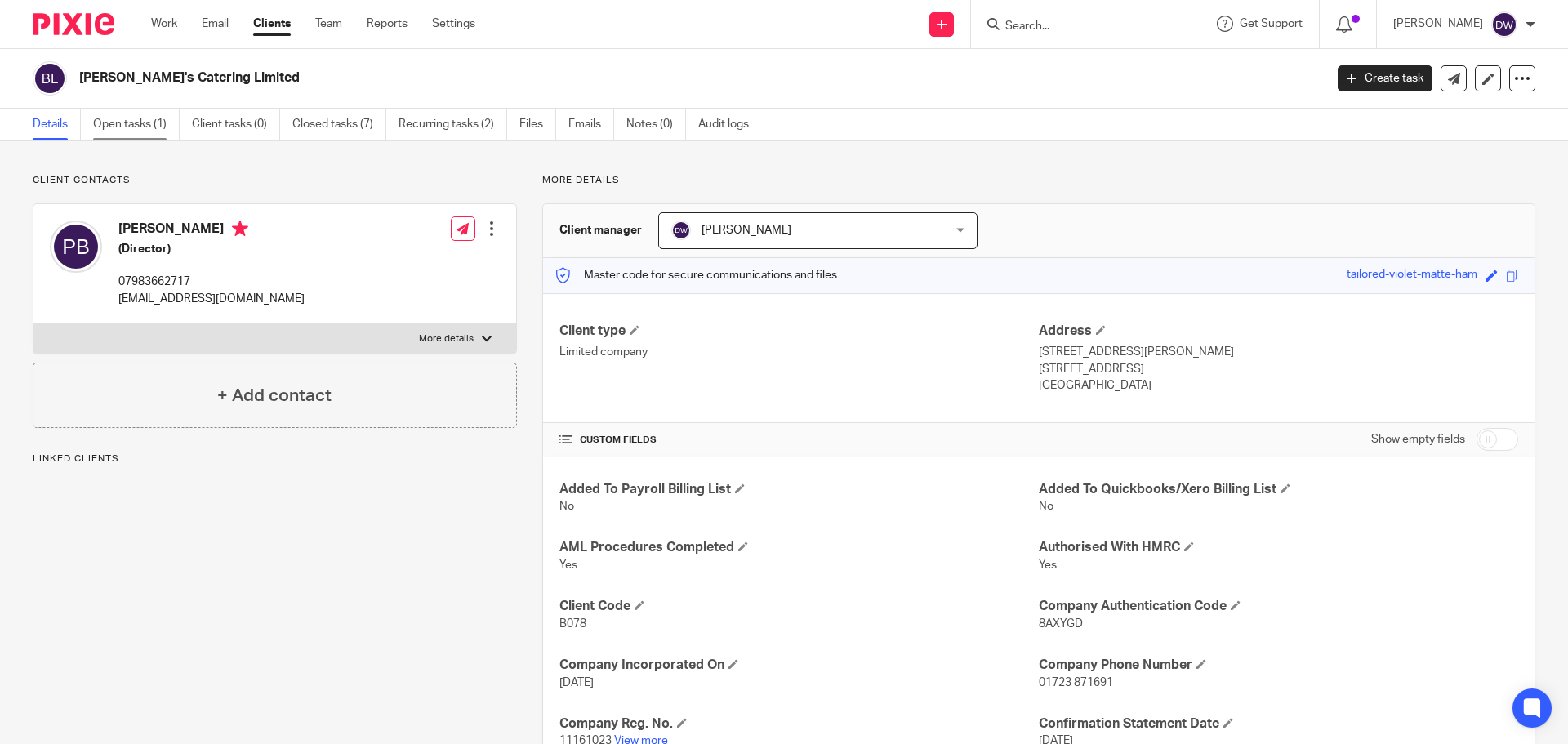
click at [170, 129] on link "Open tasks (1)" at bounding box center [136, 125] width 86 height 32
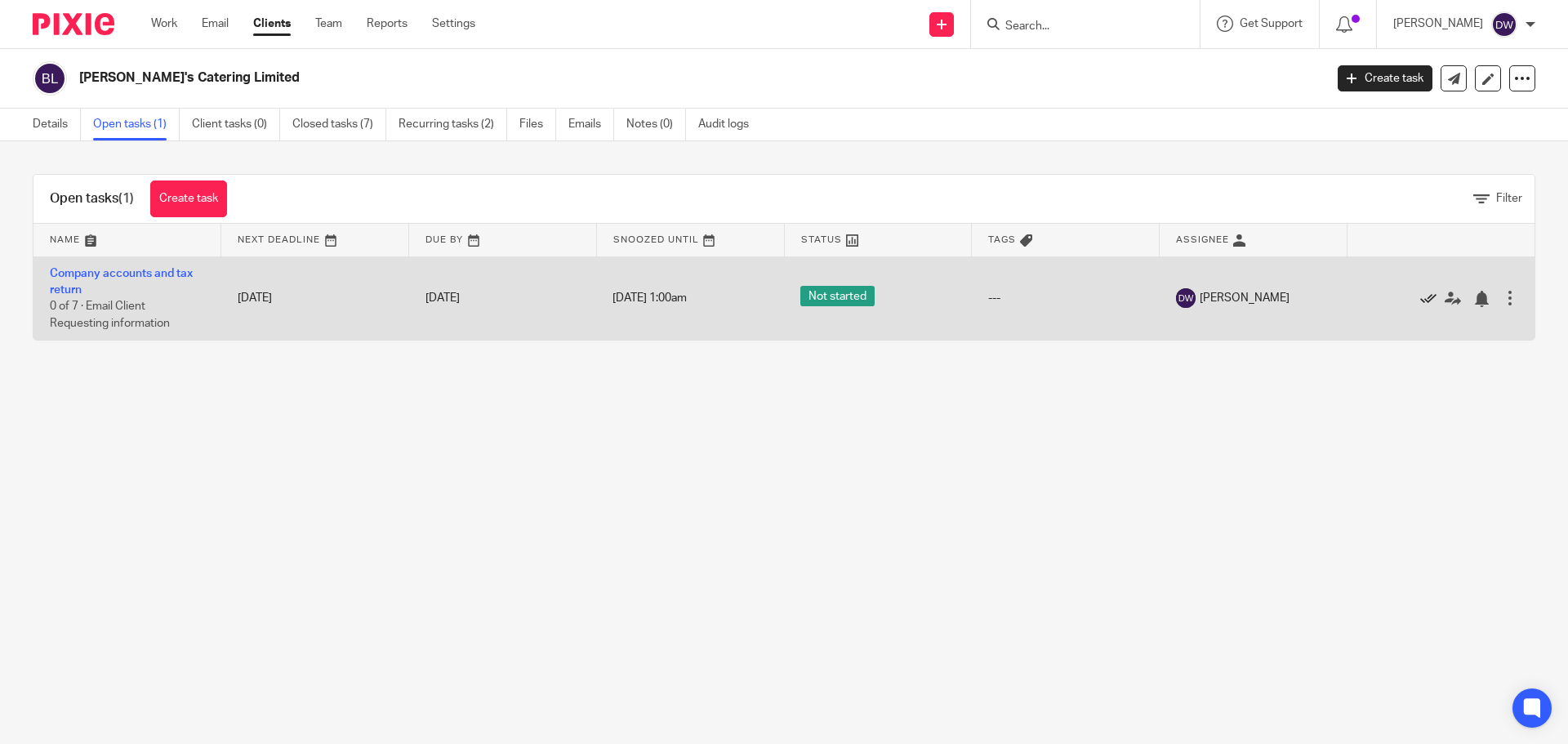
click at [1421, 306] on icon at bounding box center [1429, 300] width 17 height 17
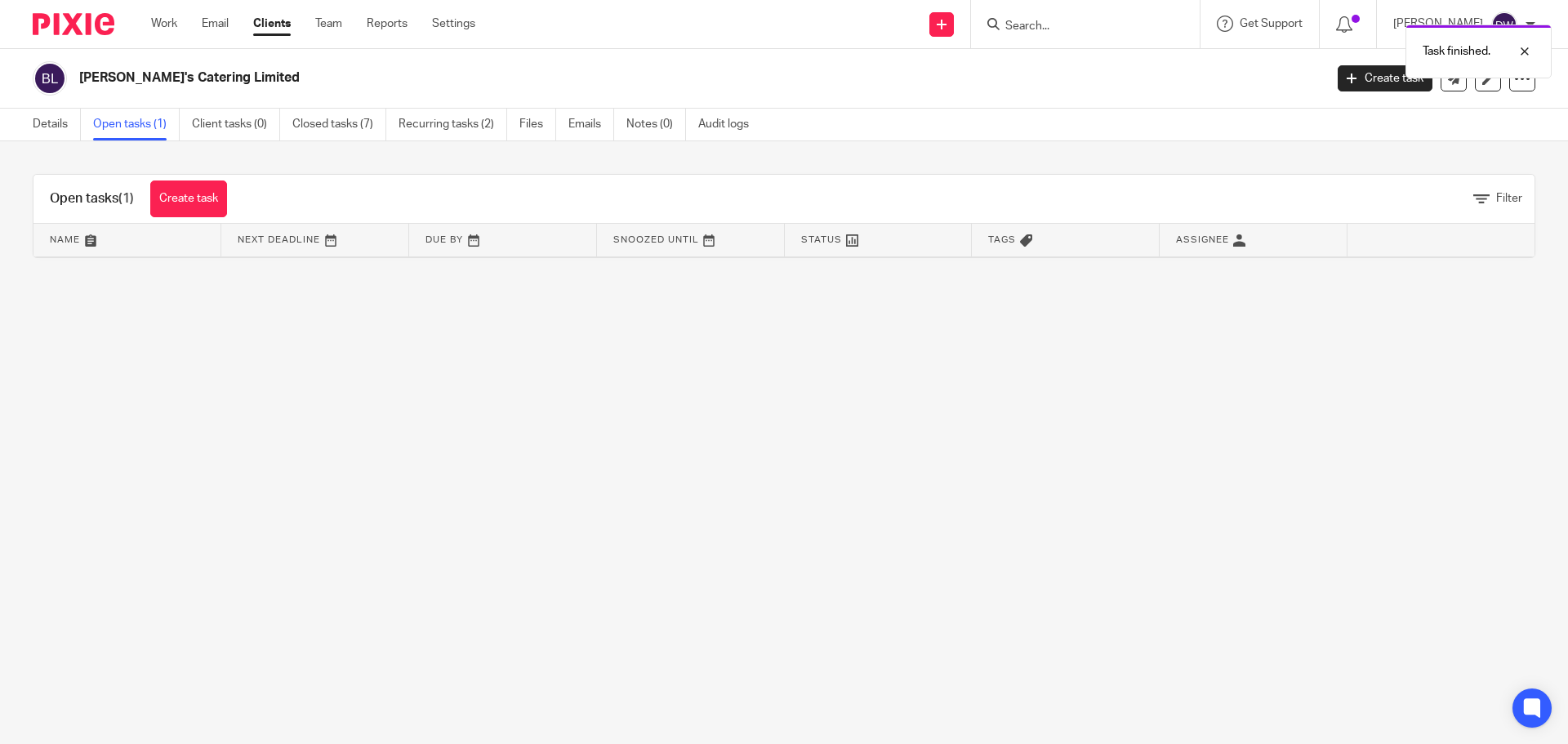
click at [1047, 22] on div "Task finished." at bounding box center [1168, 48] width 768 height 62
click at [326, 121] on link "Closed tasks (7)" at bounding box center [339, 125] width 94 height 32
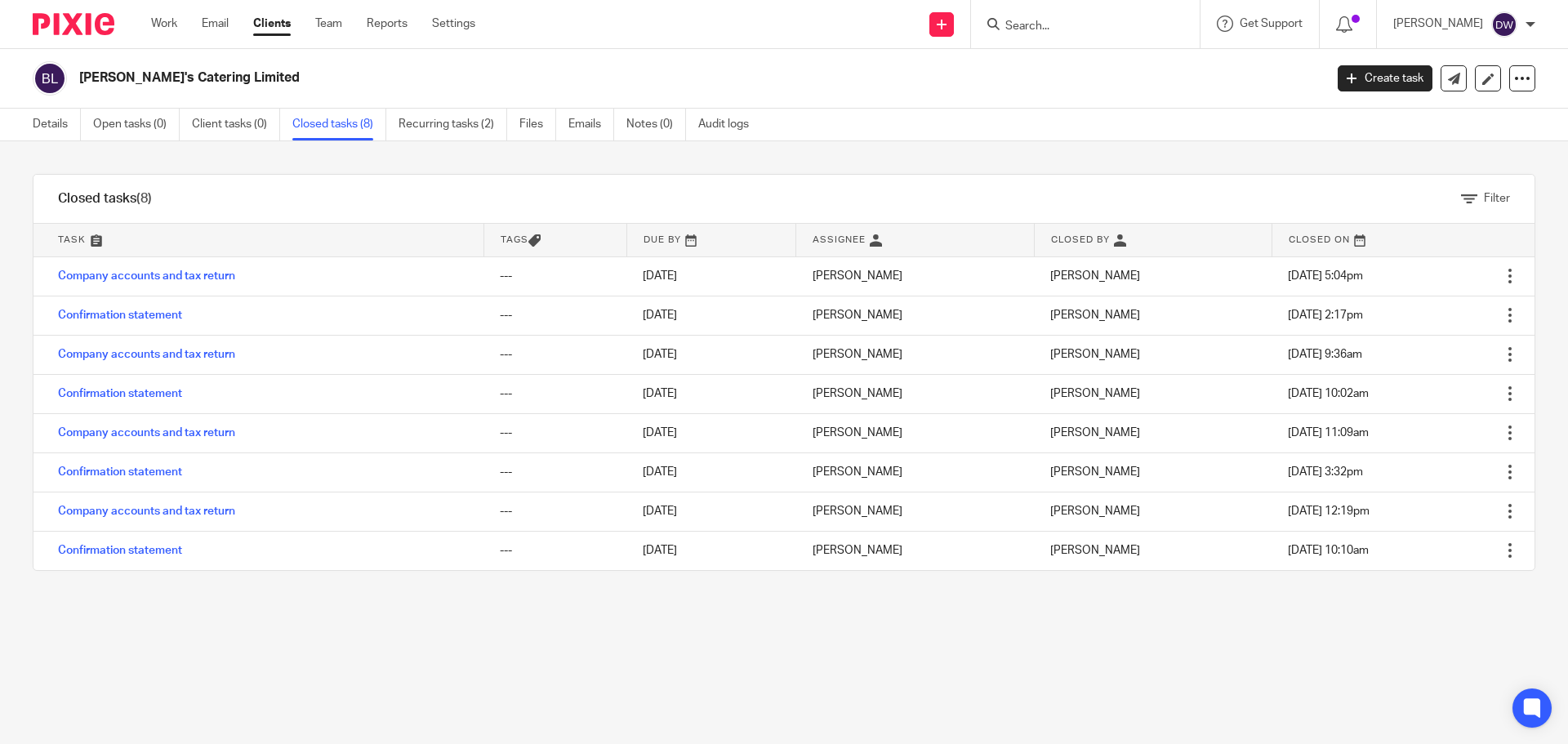
click at [1107, 44] on div at bounding box center [1085, 24] width 228 height 49
click at [1090, 33] on input "Search" at bounding box center [1078, 27] width 147 height 15
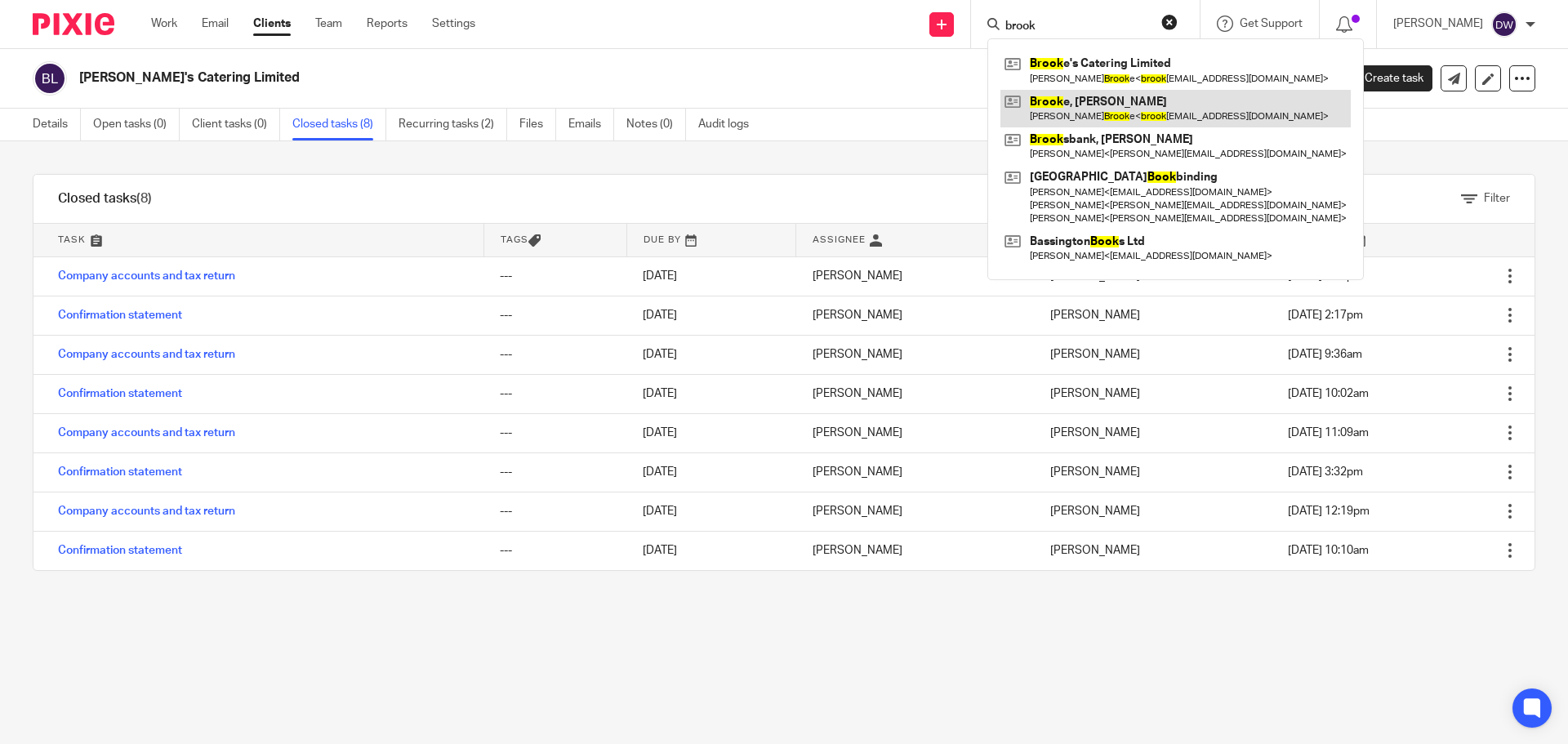
type input "brook"
click at [1098, 109] on link at bounding box center [1176, 108] width 351 height 38
